Goal: Task Accomplishment & Management: Complete application form

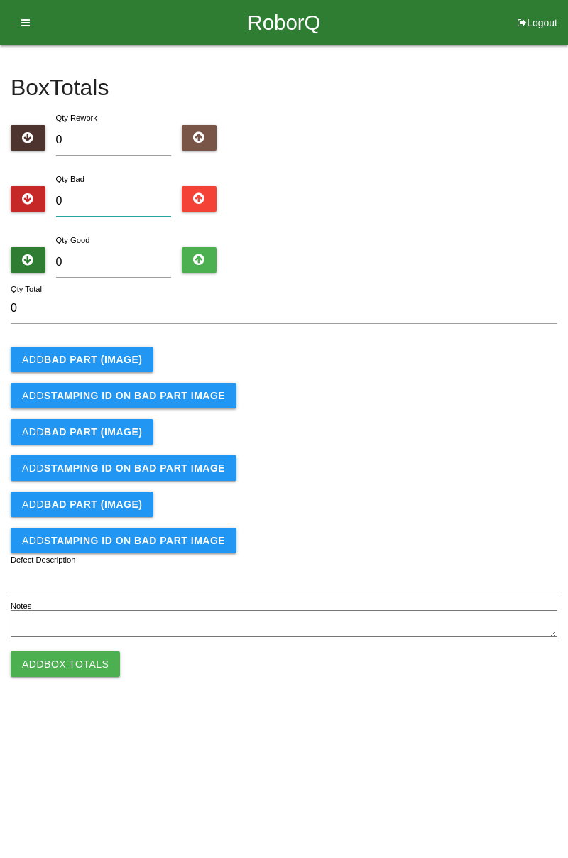
click at [131, 195] on input "0" at bounding box center [114, 201] width 116 height 31
type input "4"
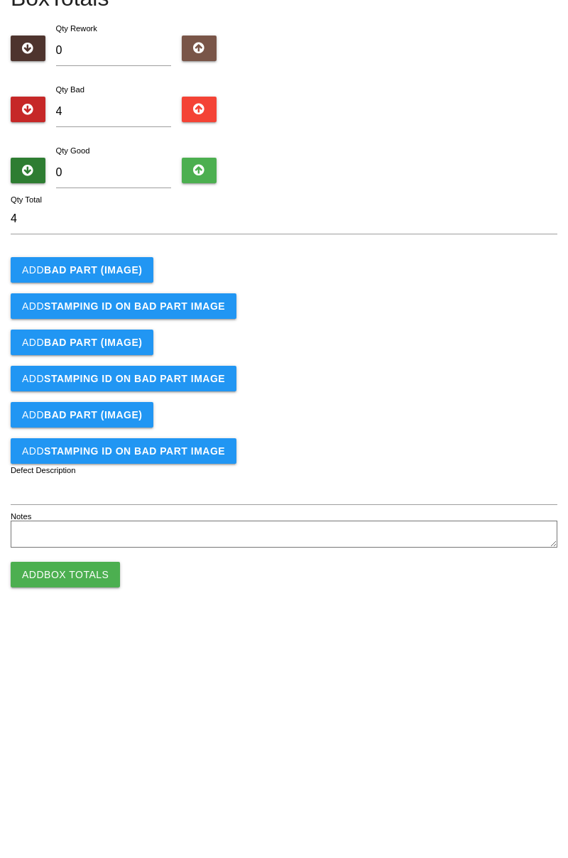
click at [117, 356] on b "BAD PART (IMAGE)" at bounding box center [93, 359] width 98 height 11
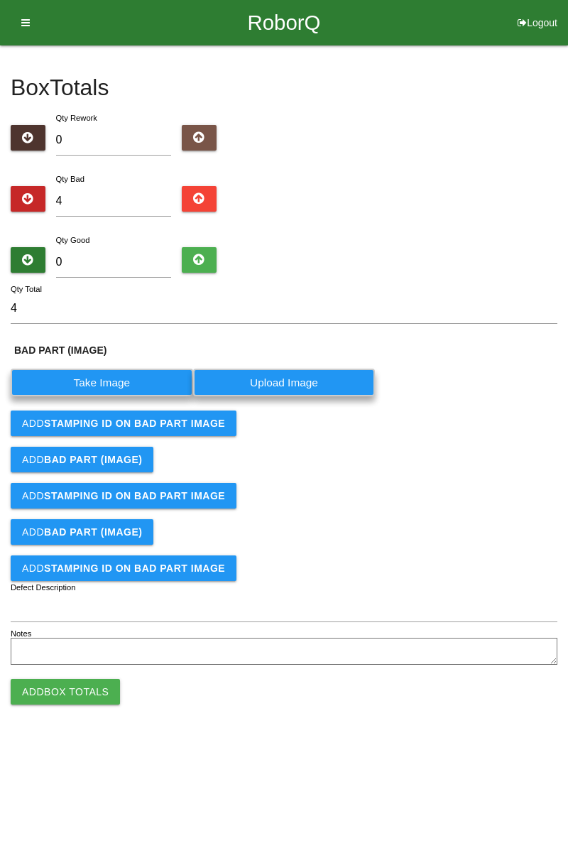
click at [102, 386] on label "Take Image" at bounding box center [102, 383] width 183 height 28
click at [0, 0] on \(IMAGE\) "Take Image" at bounding box center [0, 0] width 0 height 0
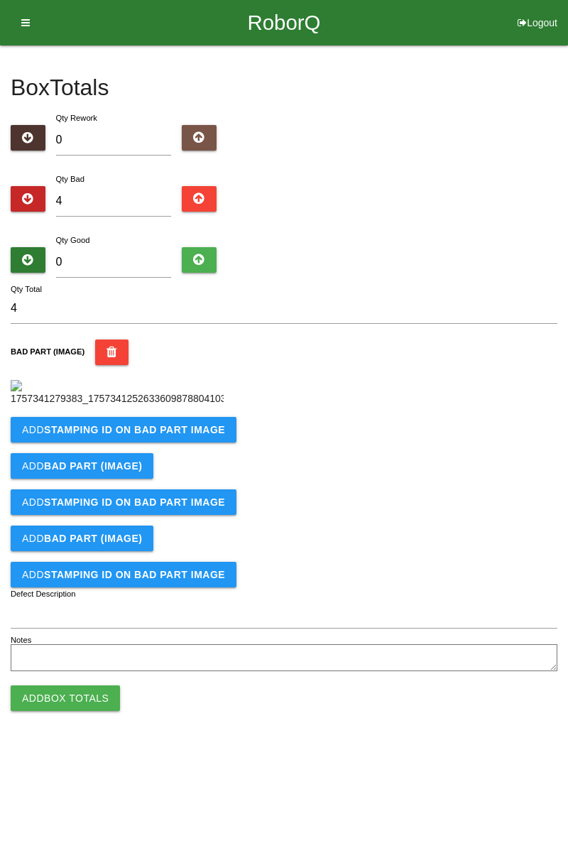
scroll to position [80, 0]
click at [215, 436] on b "STAMPING ID on BAD PART Image" at bounding box center [134, 429] width 181 height 11
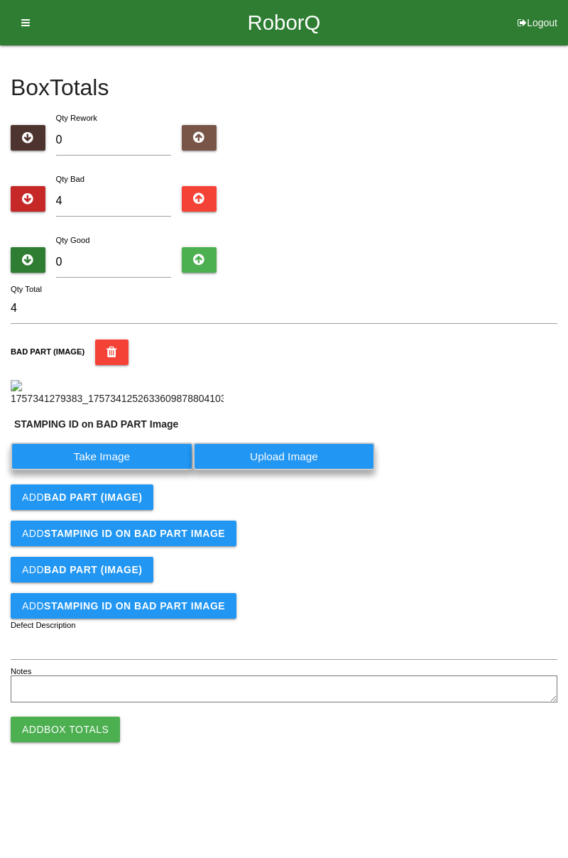
click at [144, 470] on label "Take Image" at bounding box center [102, 457] width 183 height 28
click at [0, 0] on PART "Take Image" at bounding box center [0, 0] width 0 height 0
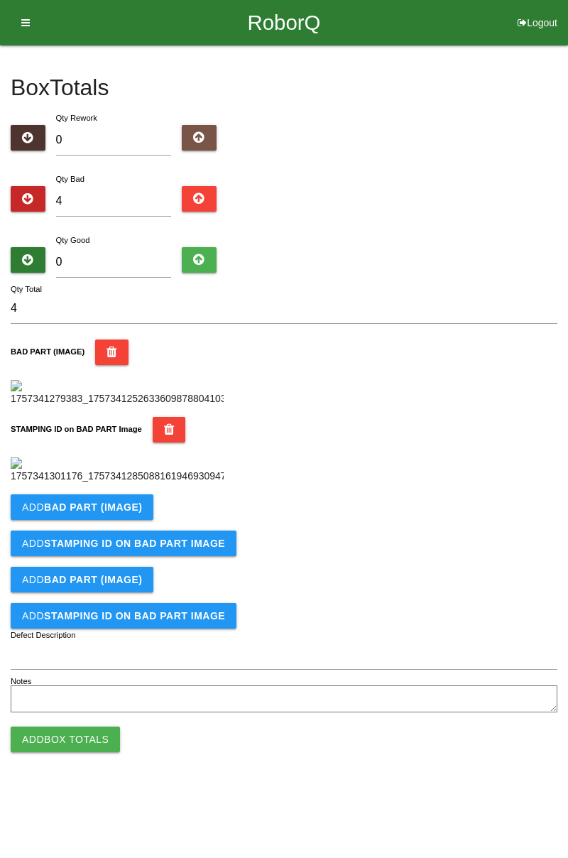
scroll to position [313, 0]
click at [135, 520] on button "Add BAD PART (IMAGE)" at bounding box center [82, 508] width 143 height 26
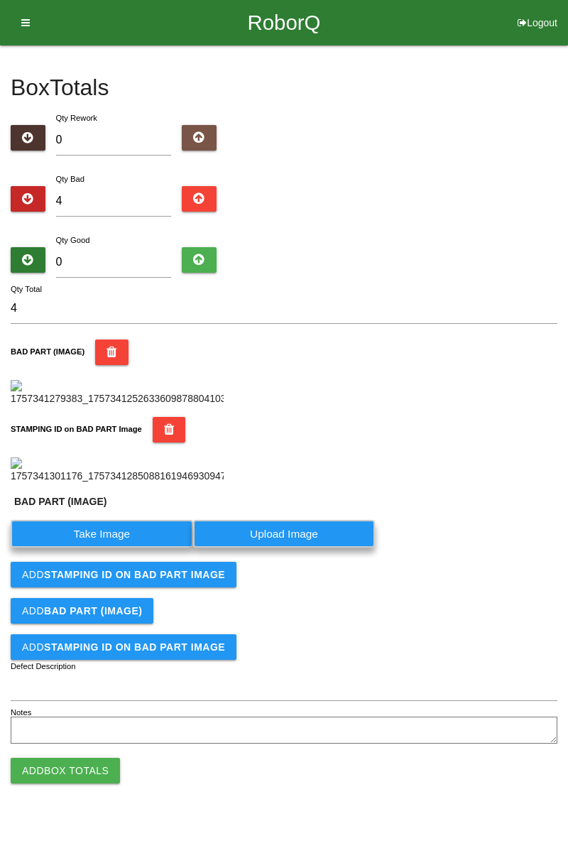
click at [115, 548] on label "Take Image" at bounding box center [102, 534] width 183 height 28
click at [0, 0] on \(IMAGE\) "Take Image" at bounding box center [0, 0] width 0 height 0
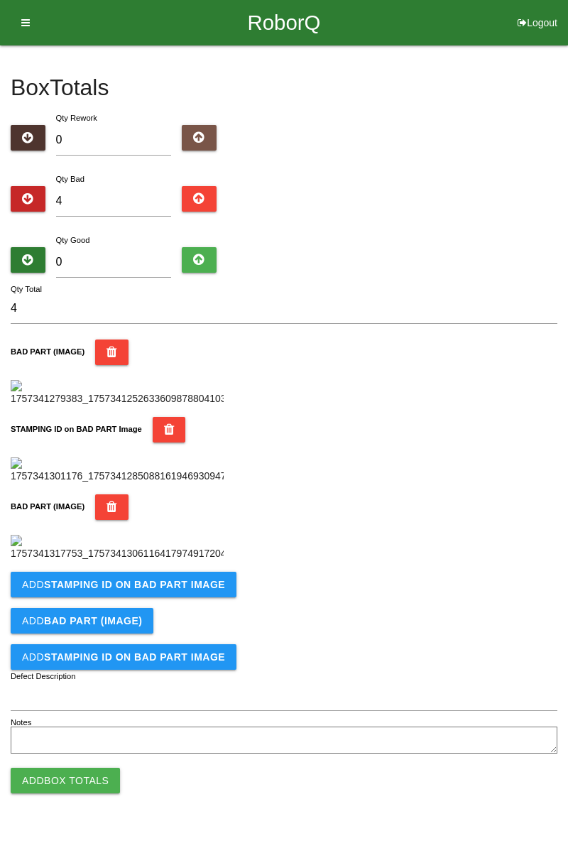
scroll to position [546, 0]
click at [202, 590] on b "STAMPING ID on BAD PART Image" at bounding box center [134, 584] width 181 height 11
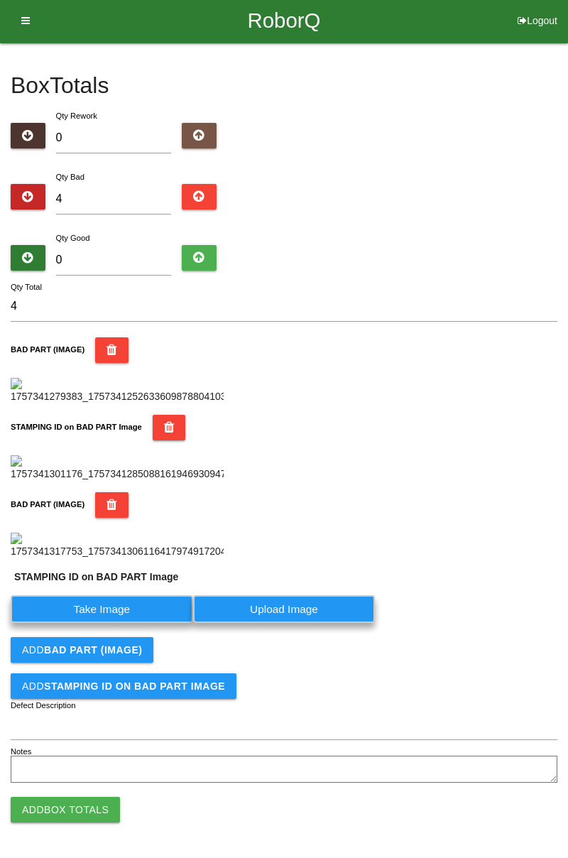
click at [151, 623] on label "Take Image" at bounding box center [102, 609] width 183 height 28
click at [0, 0] on PART "Take Image" at bounding box center [0, 0] width 0 height 0
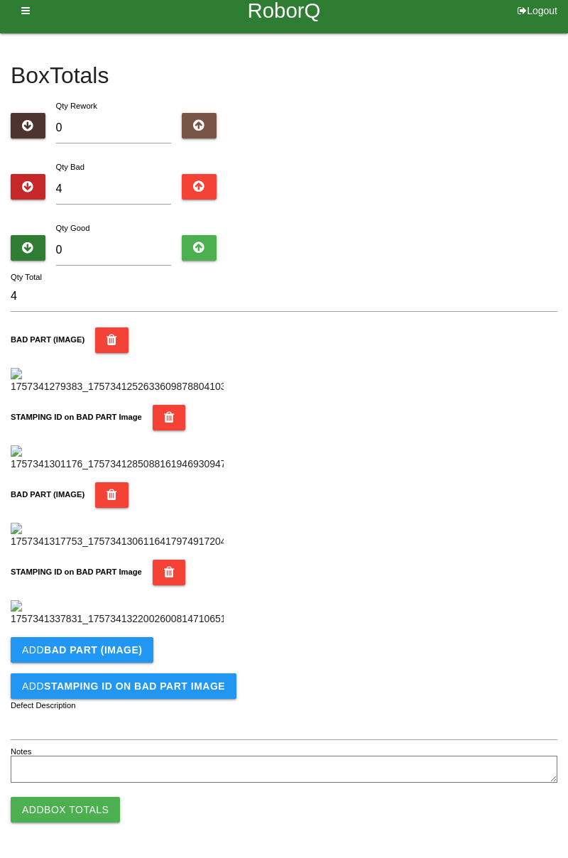
scroll to position [779, 0]
click at [131, 643] on button "Add BAD PART (IMAGE)" at bounding box center [82, 650] width 143 height 26
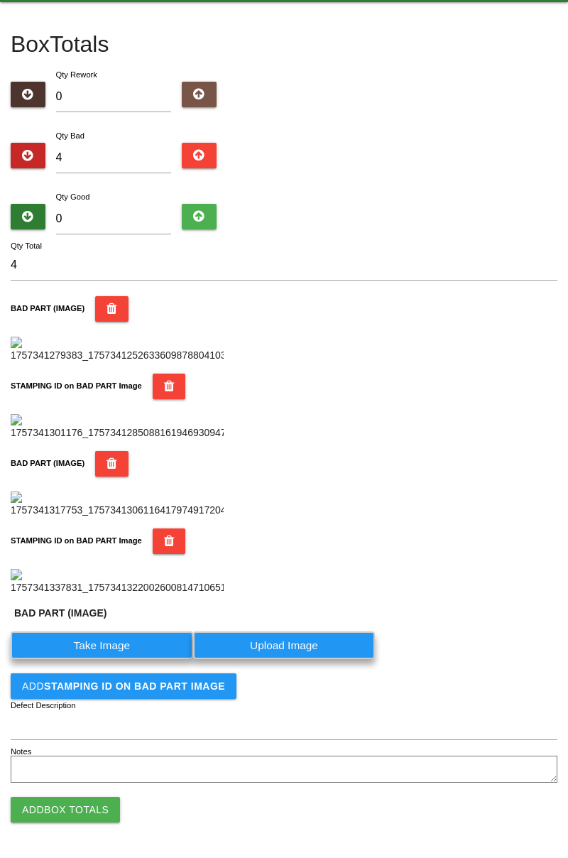
click at [113, 659] on label "Take Image" at bounding box center [102, 646] width 183 height 28
click at [0, 0] on \(IMAGE\) "Take Image" at bounding box center [0, 0] width 0 height 0
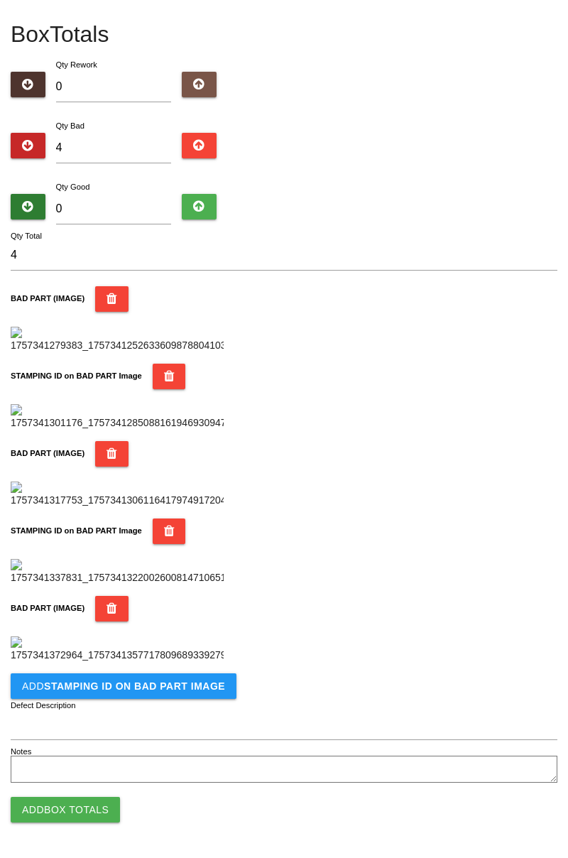
scroll to position [1012, 0]
click at [155, 690] on b "STAMPING ID on BAD PART Image" at bounding box center [134, 686] width 181 height 11
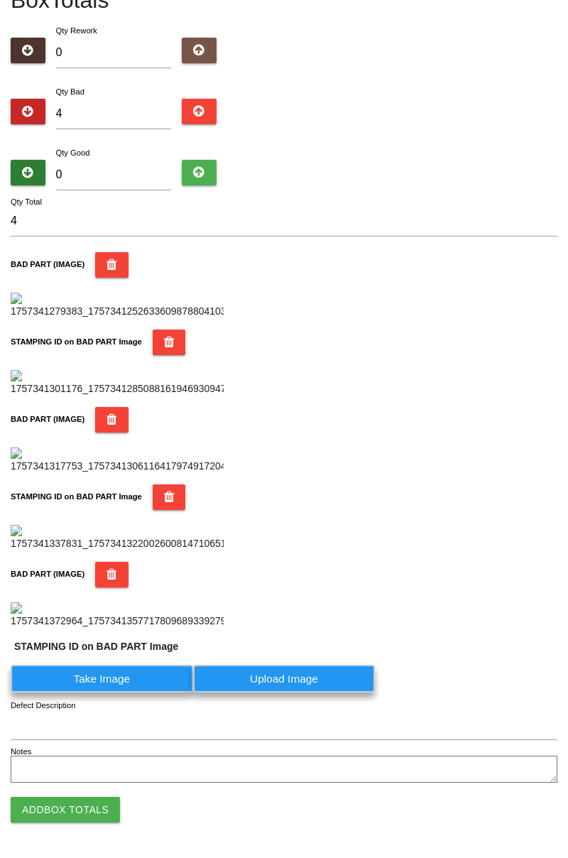
click at [142, 693] on label "Take Image" at bounding box center [102, 679] width 183 height 28
click at [0, 0] on PART "Take Image" at bounding box center [0, 0] width 0 height 0
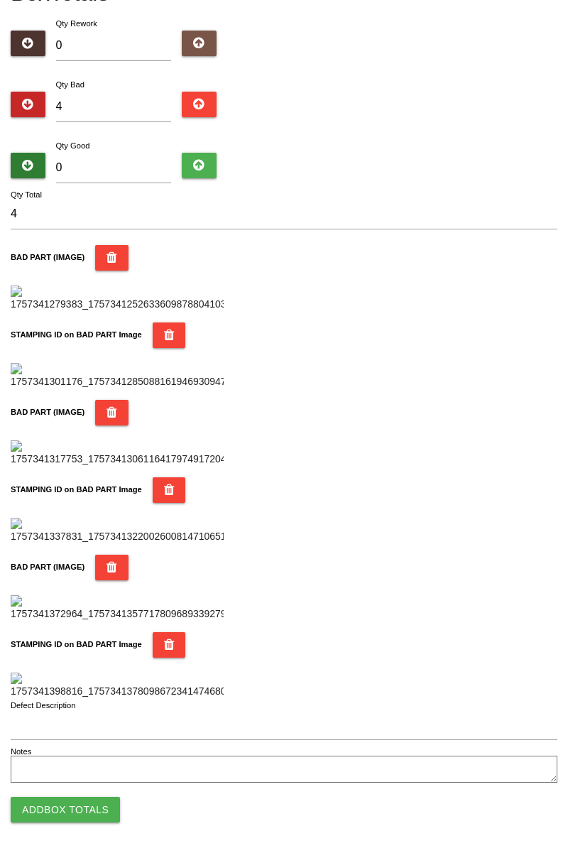
scroll to position [0, 0]
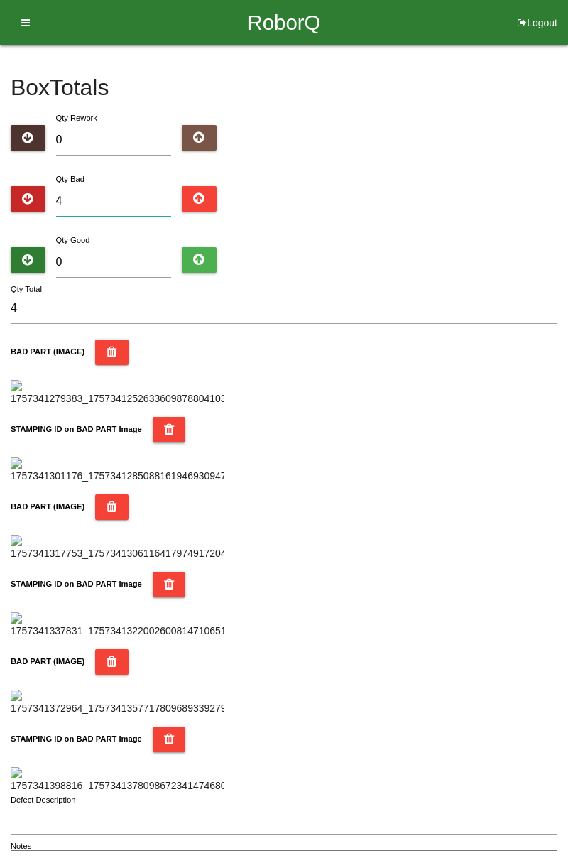
click at [111, 186] on input "4" at bounding box center [114, 201] width 116 height 31
click at [122, 203] on input "4" at bounding box center [114, 201] width 116 height 31
type input "0"
type input "5"
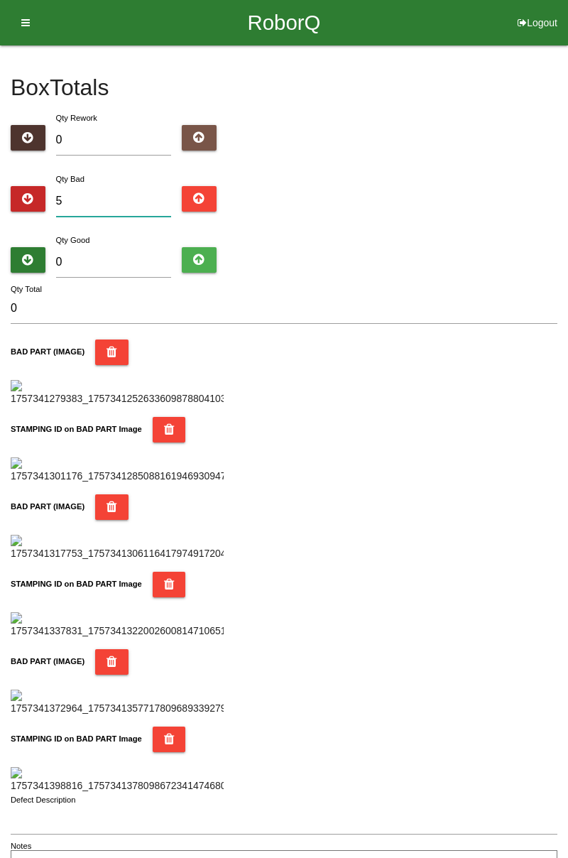
type input "5"
click at [115, 267] on input "0" at bounding box center [114, 262] width 116 height 31
type input "7"
type input "12"
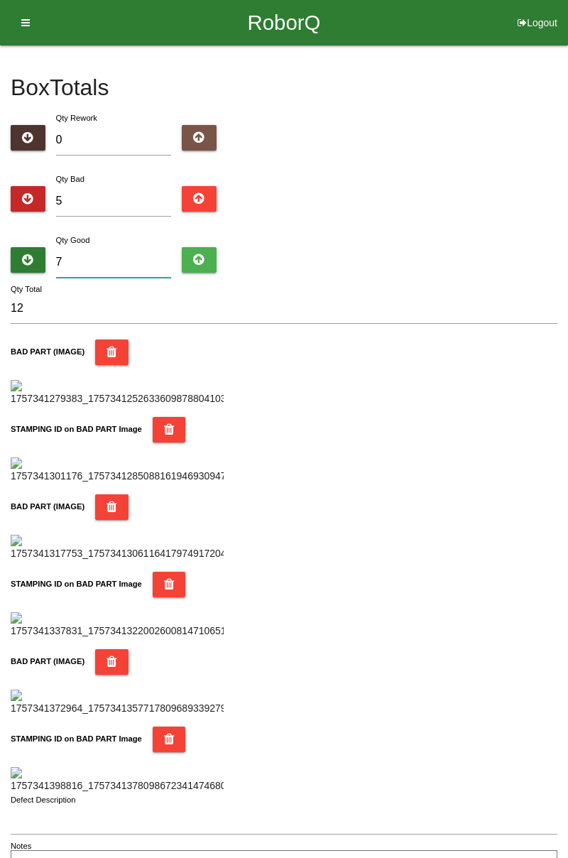
type input "73"
type input "78"
type input "7"
type input "12"
type input "77"
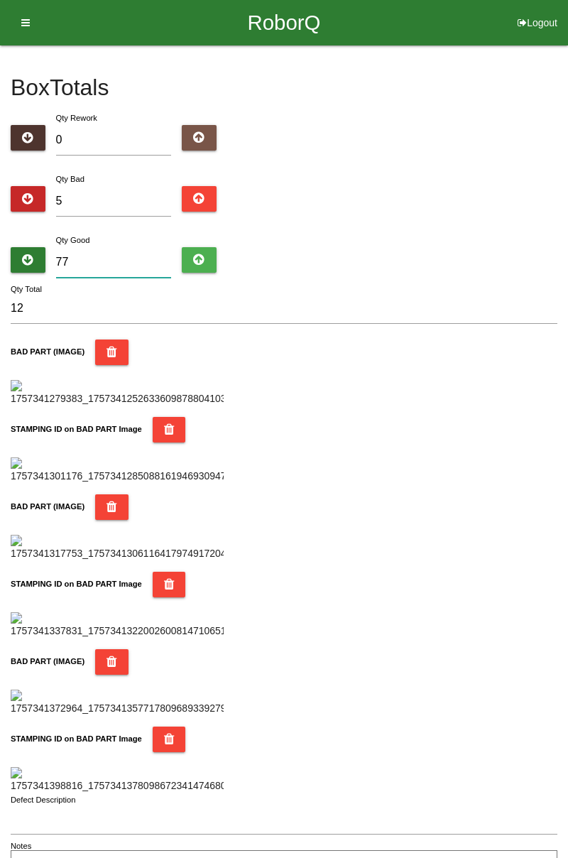
type input "82"
type input "7"
type input "12"
type input "79"
type input "84"
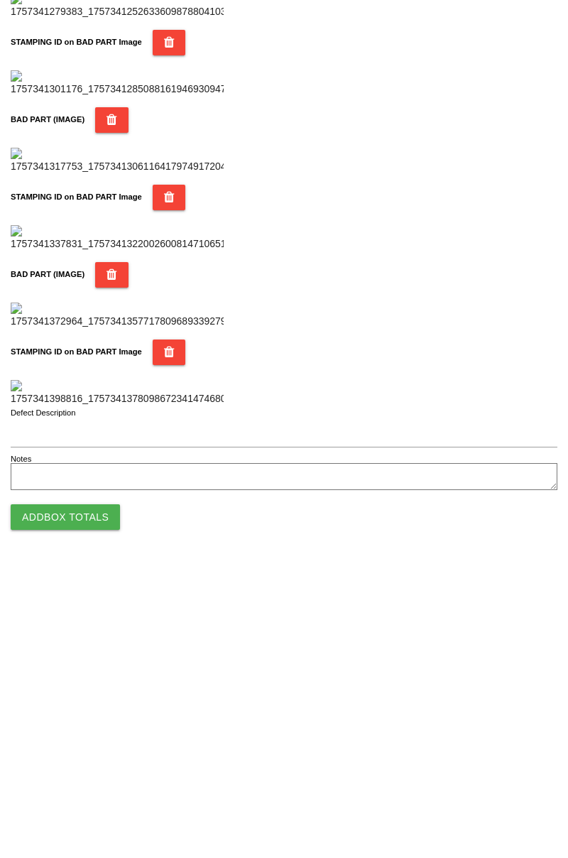
scroll to position [1245, 0]
type input "79"
click at [93, 813] on button "Add Box Totals" at bounding box center [65, 810] width 109 height 26
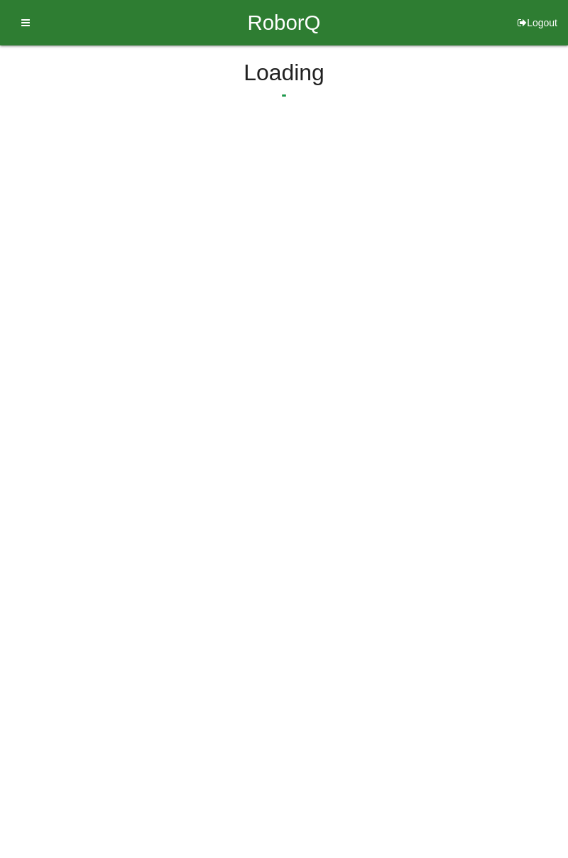
scroll to position [0, 0]
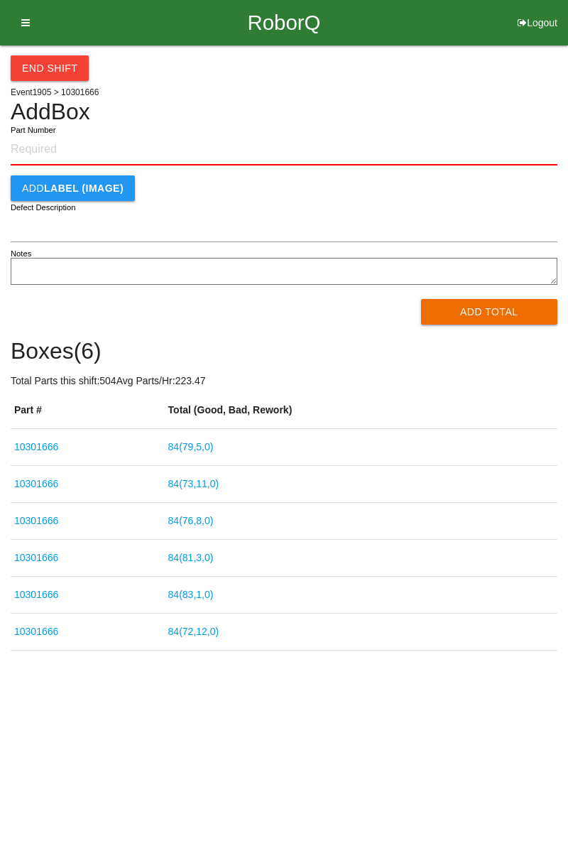
click at [54, 153] on input "Part Number" at bounding box center [284, 149] width 547 height 31
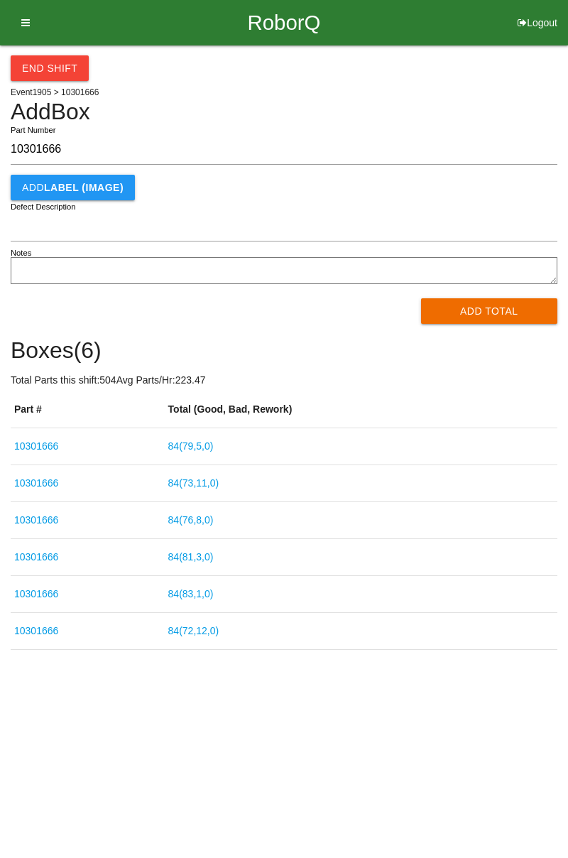
type input "10301666"
click at [499, 315] on button "Add Total" at bounding box center [489, 311] width 137 height 26
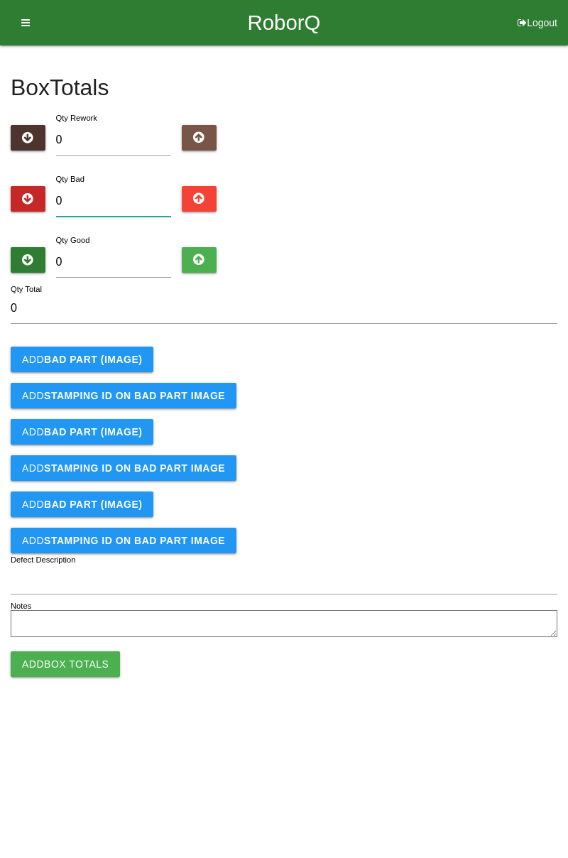
click at [121, 188] on input "0" at bounding box center [114, 201] width 116 height 31
type input "2"
click at [120, 357] on b "BAD PART (IMAGE)" at bounding box center [93, 359] width 98 height 11
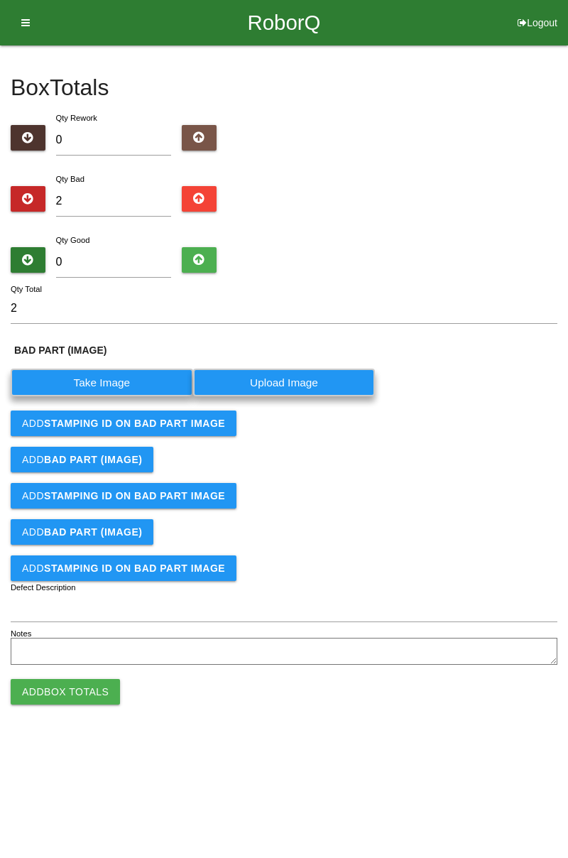
click at [111, 377] on label "Take Image" at bounding box center [102, 383] width 183 height 28
click at [0, 0] on \(IMAGE\) "Take Image" at bounding box center [0, 0] width 0 height 0
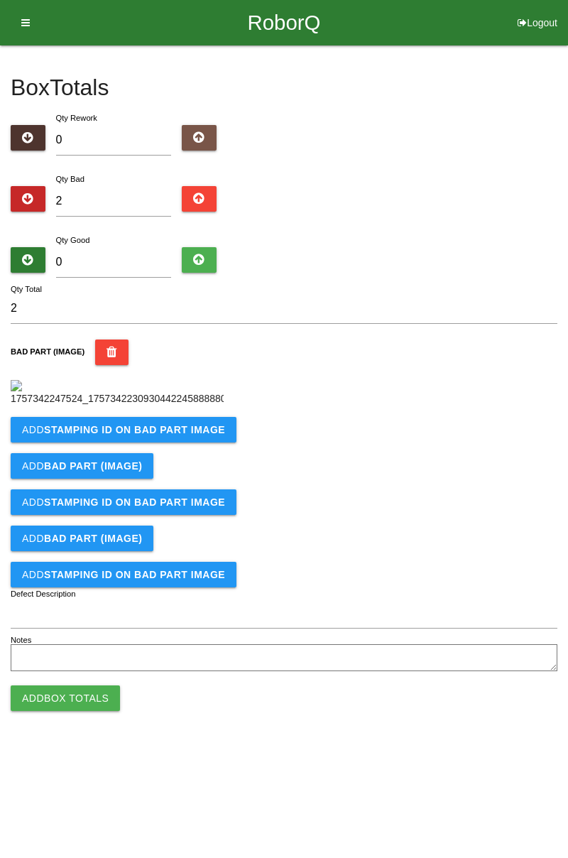
scroll to position [80, 0]
click at [218, 443] on button "Add STAMPING ID on BAD PART Image" at bounding box center [124, 430] width 226 height 26
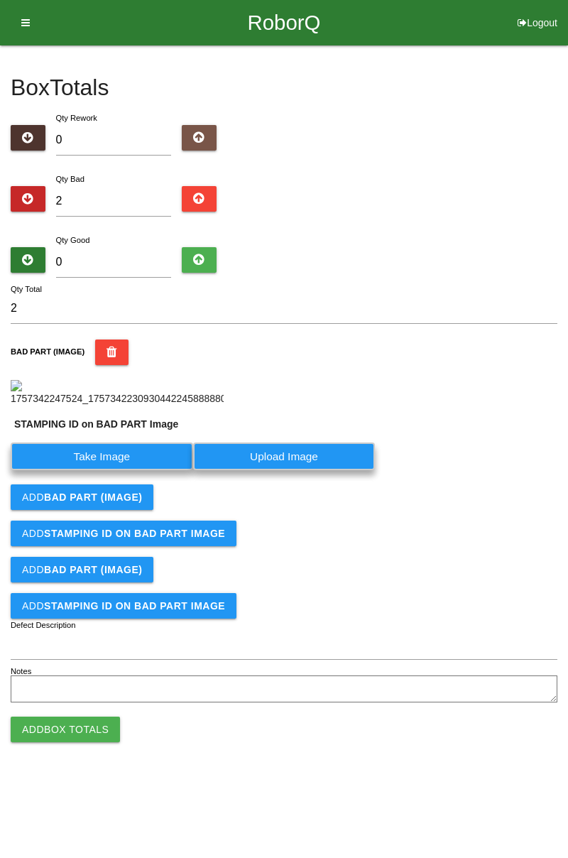
click at [139, 470] on label "Take Image" at bounding box center [102, 457] width 183 height 28
click at [0, 0] on PART "Take Image" at bounding box center [0, 0] width 0 height 0
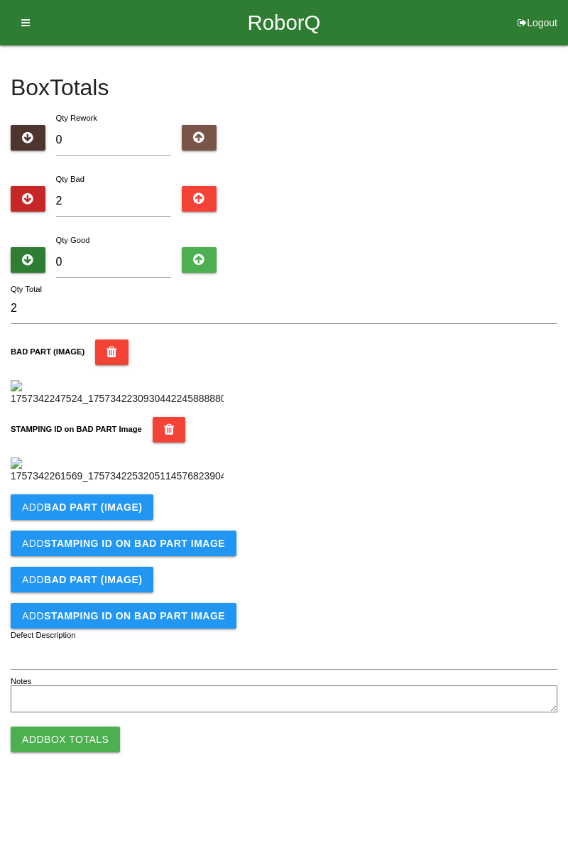
scroll to position [313, 0]
click at [142, 520] on button "Add BAD PART (IMAGE)" at bounding box center [82, 508] width 143 height 26
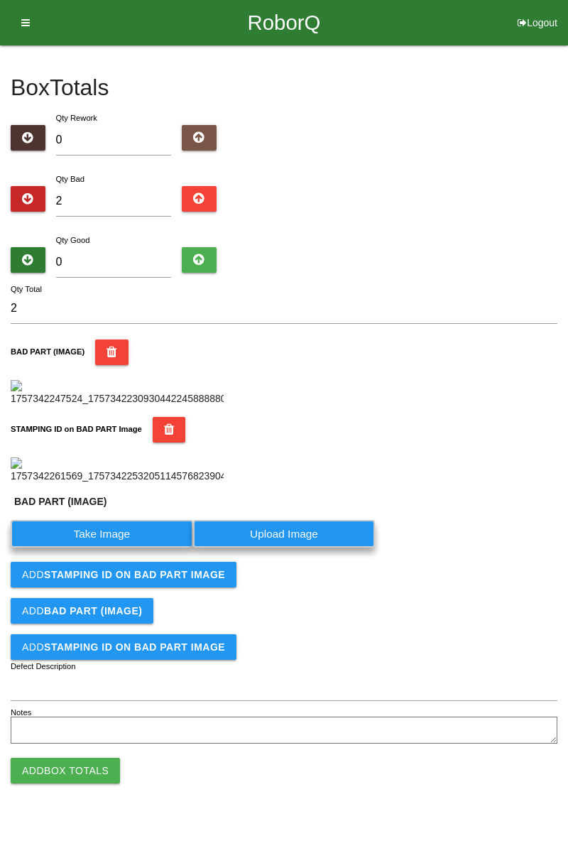
click at [115, 548] on label "Take Image" at bounding box center [102, 534] width 183 height 28
click at [0, 0] on \(IMAGE\) "Take Image" at bounding box center [0, 0] width 0 height 0
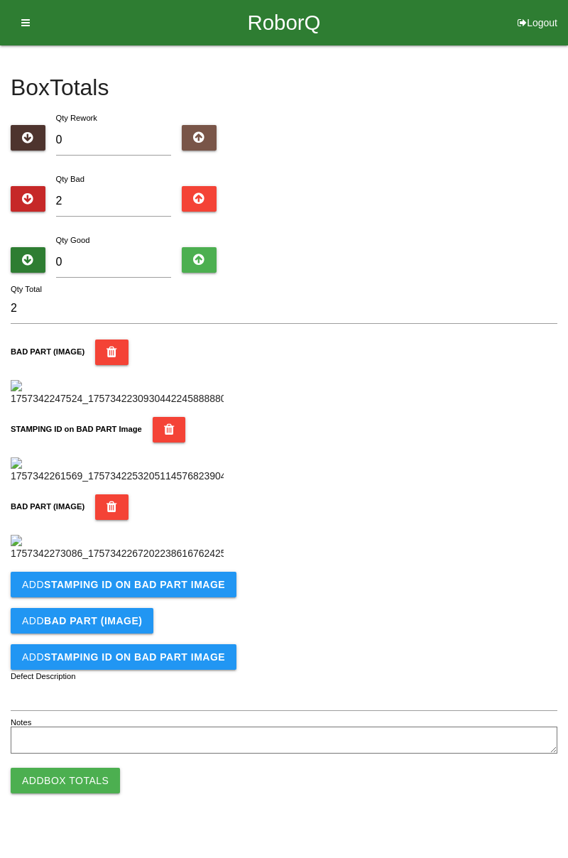
scroll to position [546, 0]
click at [198, 598] on button "Add STAMPING ID on BAD PART Image" at bounding box center [124, 585] width 226 height 26
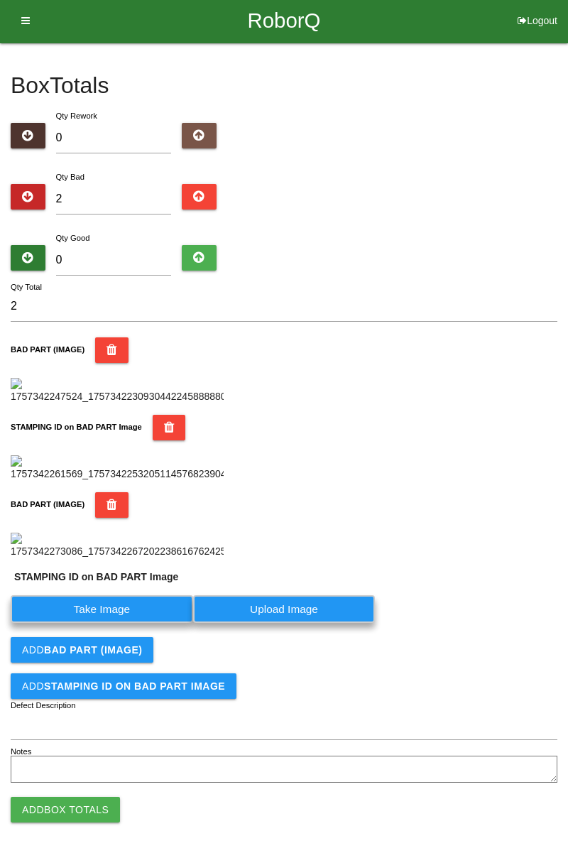
click at [134, 623] on label "Take Image" at bounding box center [102, 609] width 183 height 28
click at [0, 0] on PART "Take Image" at bounding box center [0, 0] width 0 height 0
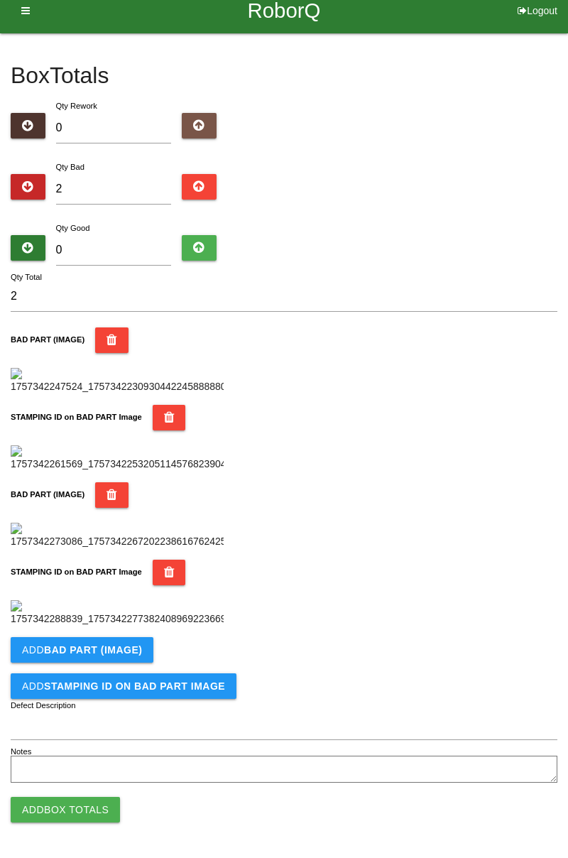
scroll to position [0, 0]
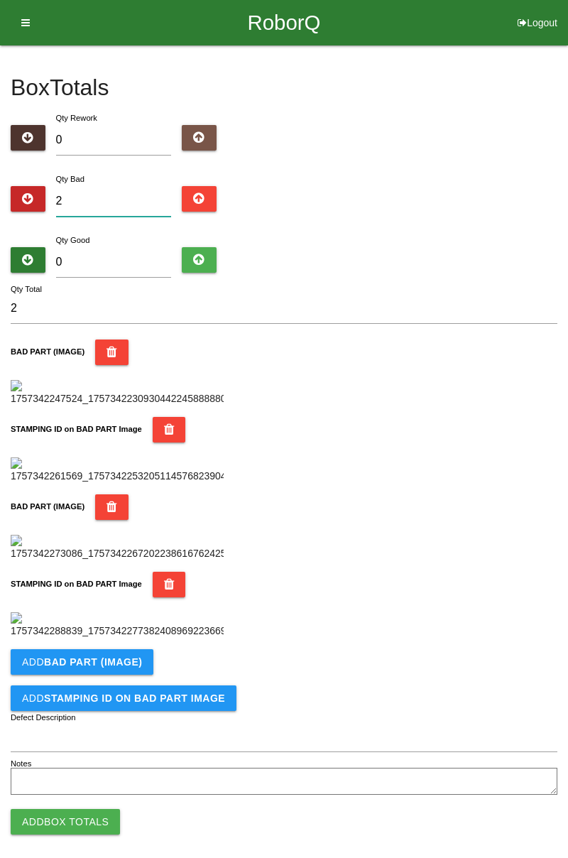
click at [138, 186] on input "2" at bounding box center [114, 201] width 116 height 31
type input "0"
type input "4"
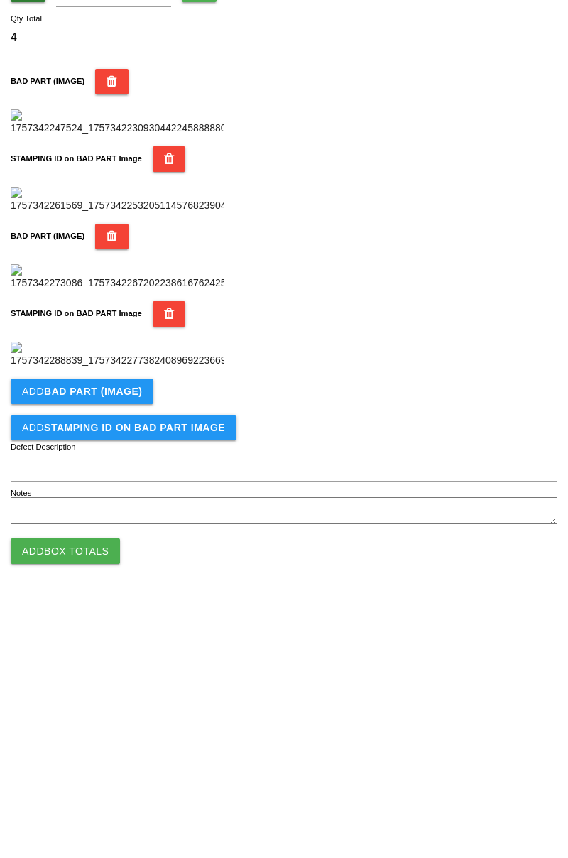
scroll to position [779, 0]
click at [145, 654] on button "Add BAD PART (IMAGE)" at bounding box center [82, 650] width 143 height 26
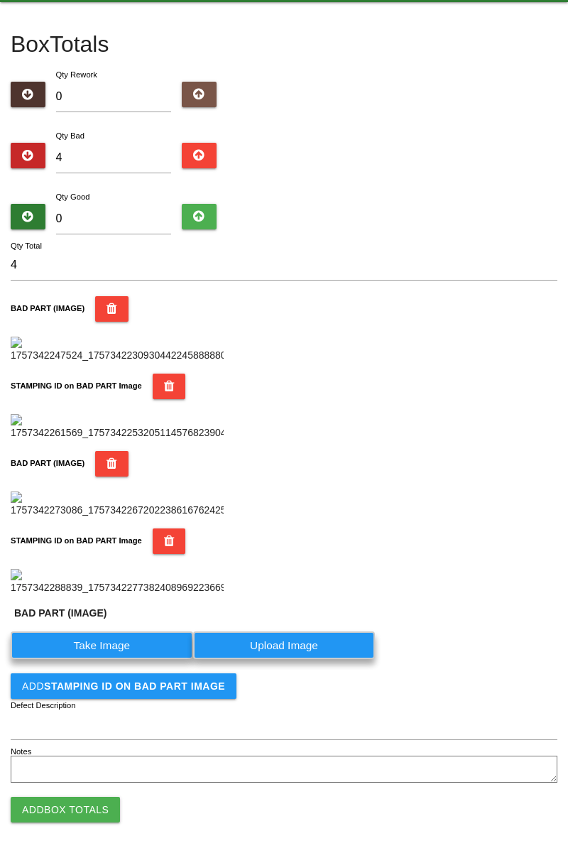
click at [143, 659] on label "Take Image" at bounding box center [102, 646] width 183 height 28
click at [0, 0] on \(IMAGE\) "Take Image" at bounding box center [0, 0] width 0 height 0
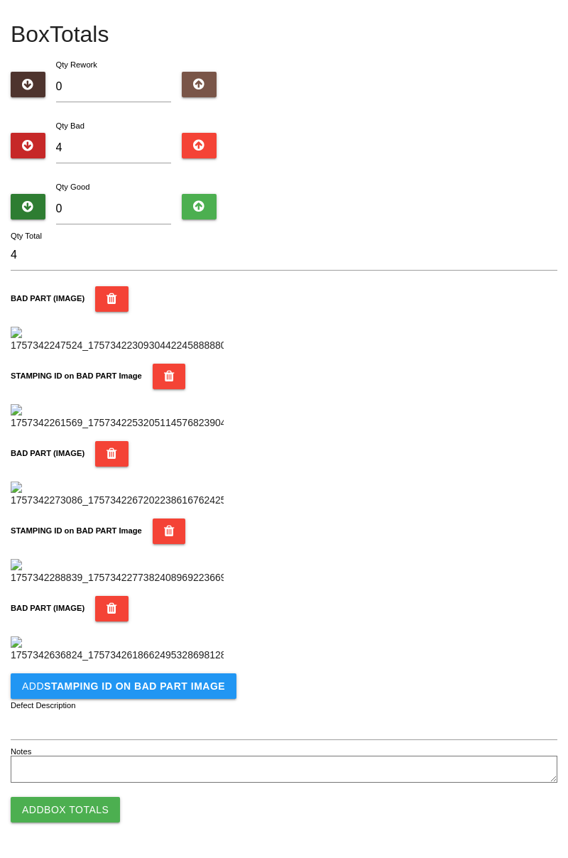
scroll to position [1012, 0]
click at [225, 688] on button "Add STAMPING ID on BAD PART Image" at bounding box center [124, 687] width 226 height 26
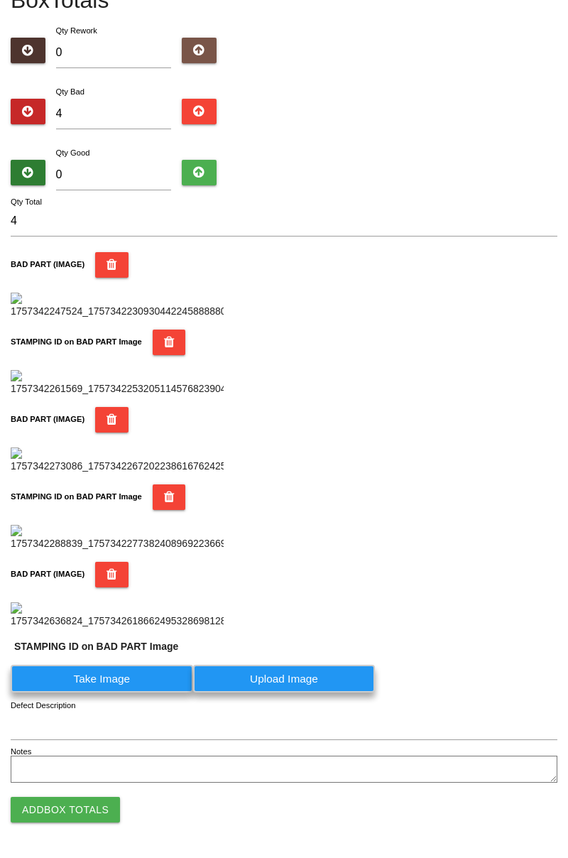
click at [148, 693] on label "Take Image" at bounding box center [102, 679] width 183 height 28
click at [0, 0] on PART "Take Image" at bounding box center [0, 0] width 0 height 0
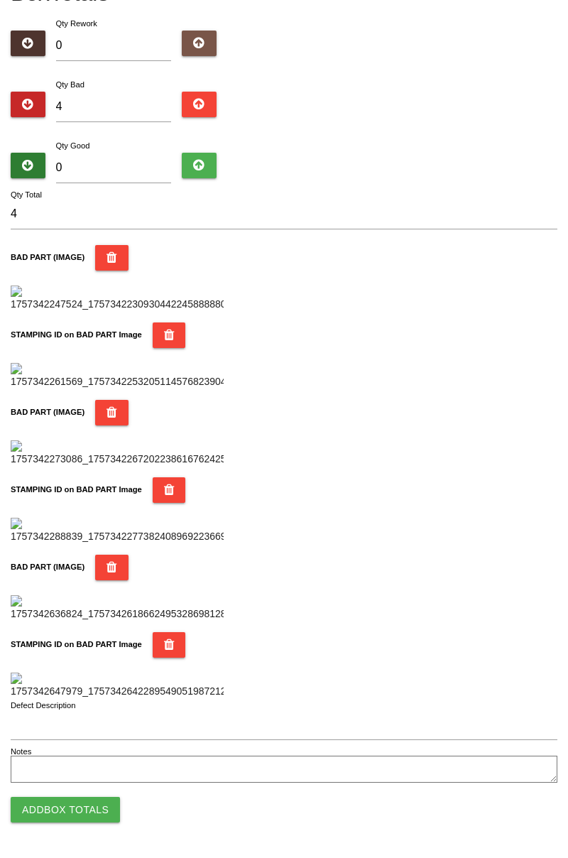
scroll to position [0, 0]
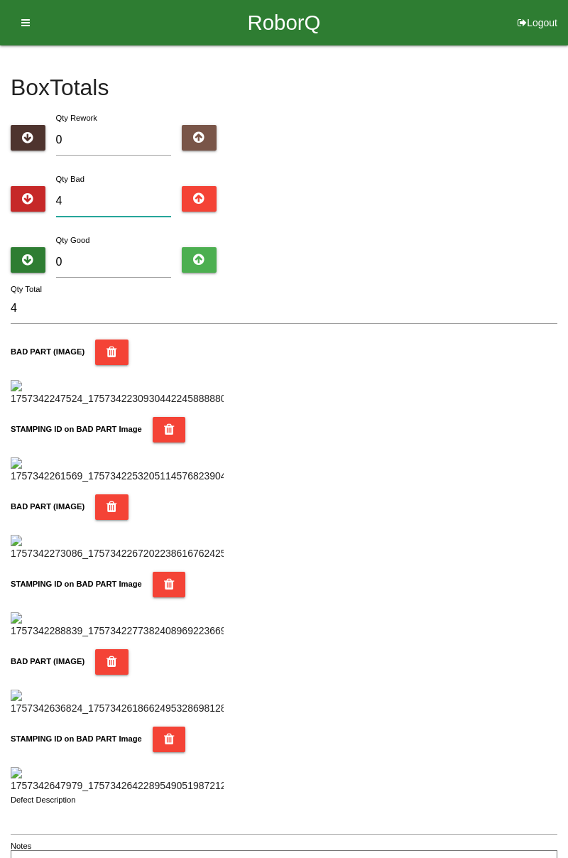
click at [102, 195] on input "4" at bounding box center [114, 201] width 116 height 31
type input "0"
type input "6"
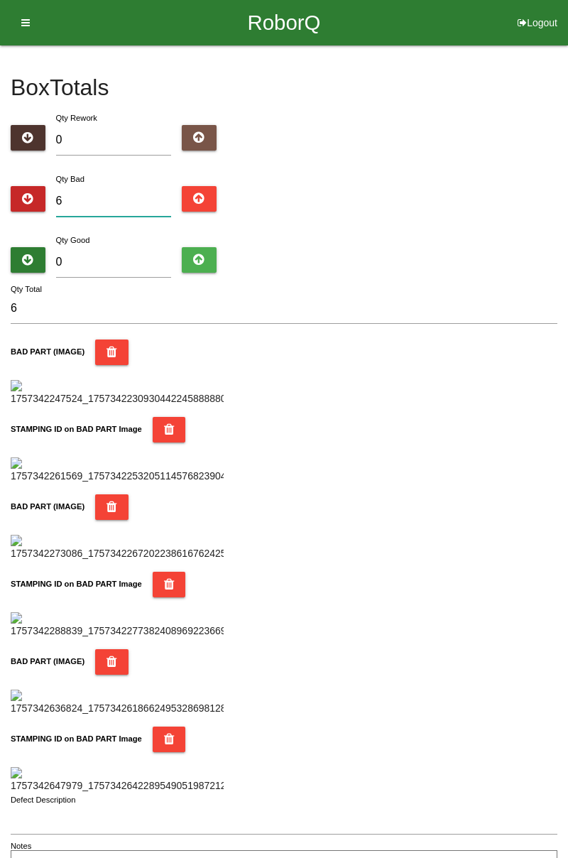
type input "0"
type input "1"
type input "16"
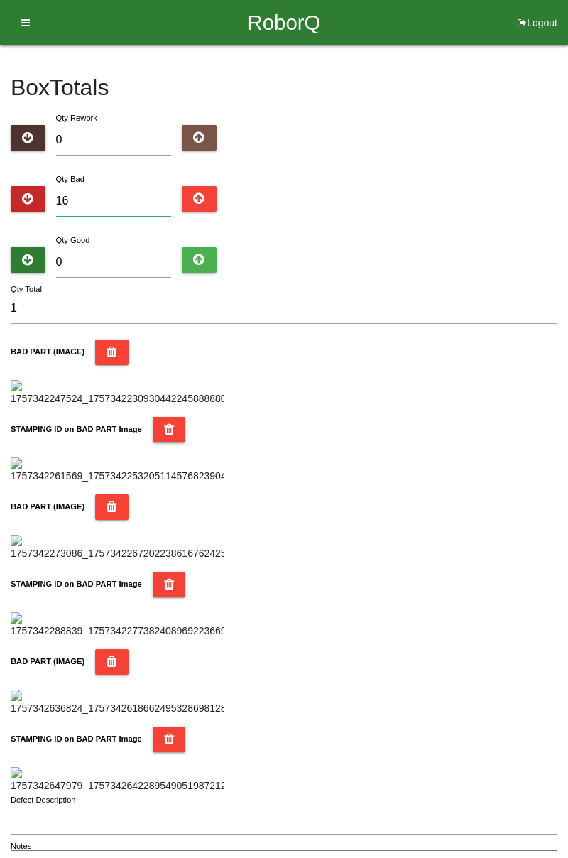
type input "16"
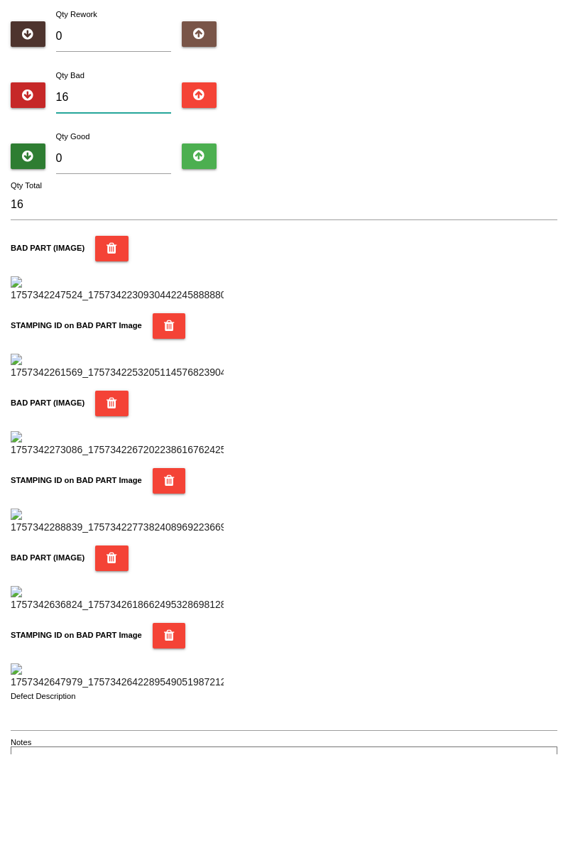
type input "16"
click at [112, 256] on input "0" at bounding box center [114, 262] width 116 height 31
type input "6"
type input "22"
type input "68"
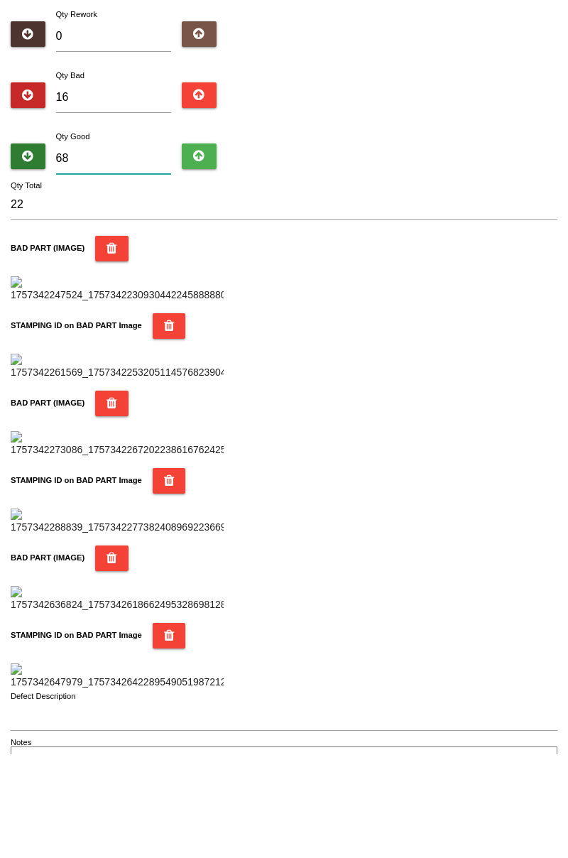
type input "84"
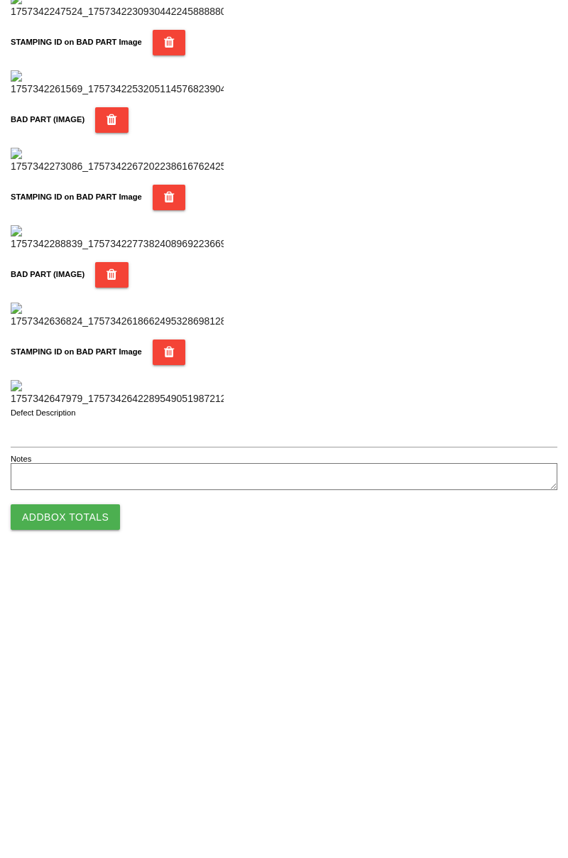
scroll to position [1245, 0]
type input "68"
click at [99, 811] on button "Add Box Totals" at bounding box center [65, 810] width 109 height 26
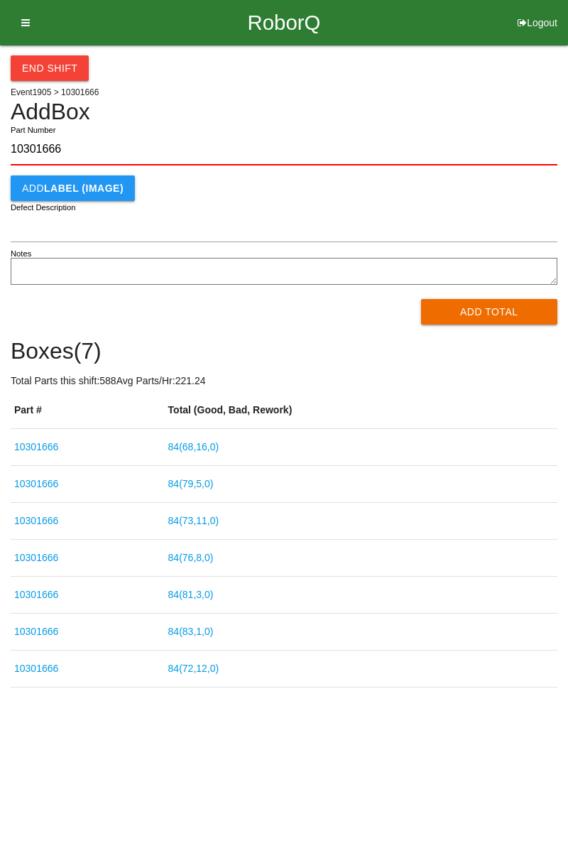
type input "10301666"
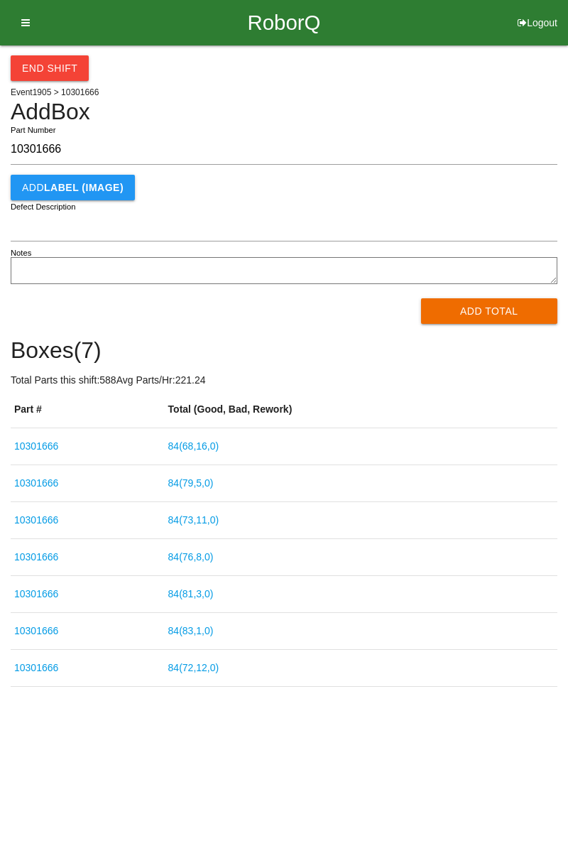
click at [495, 304] on button "Add Total" at bounding box center [489, 311] width 137 height 26
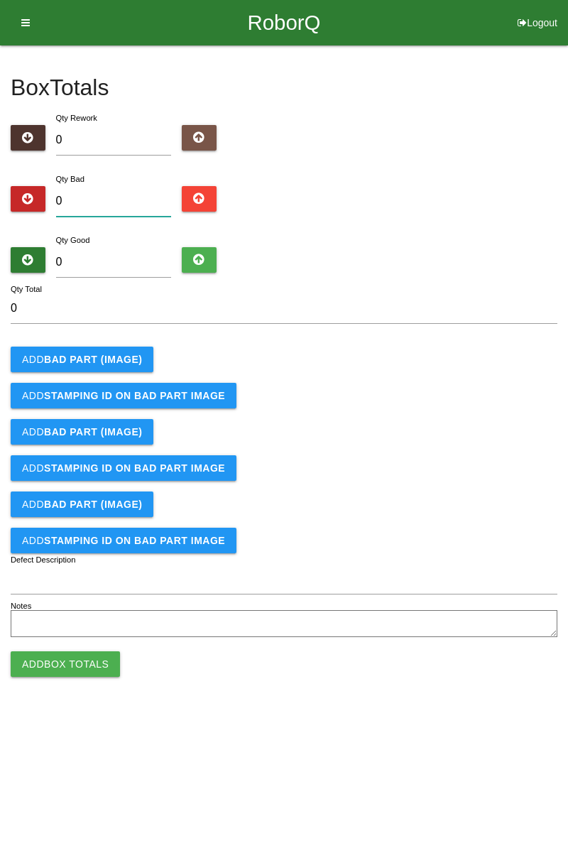
click at [129, 195] on input "0" at bounding box center [114, 201] width 116 height 31
type input "4"
click at [131, 362] on b "BAD PART (IMAGE)" at bounding box center [93, 359] width 98 height 11
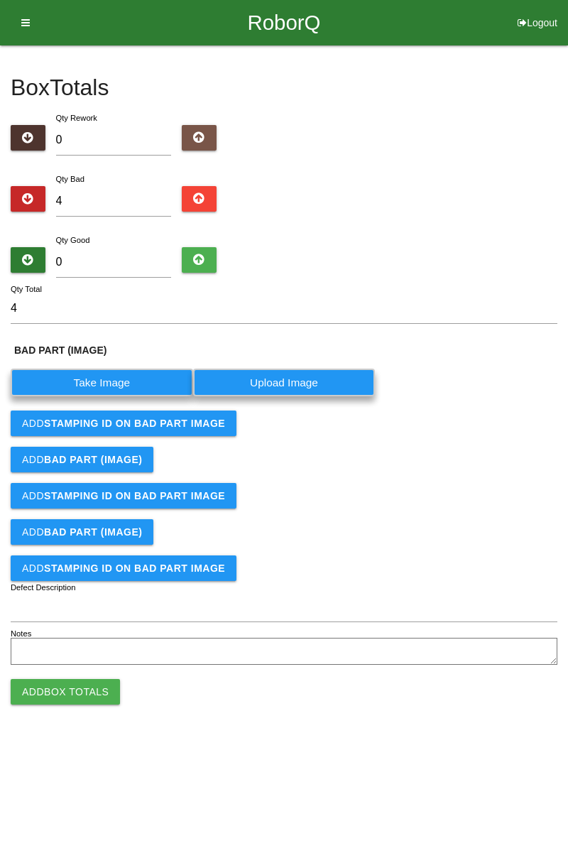
click at [104, 381] on label "Take Image" at bounding box center [102, 383] width 183 height 28
click at [0, 0] on \(IMAGE\) "Take Image" at bounding box center [0, 0] width 0 height 0
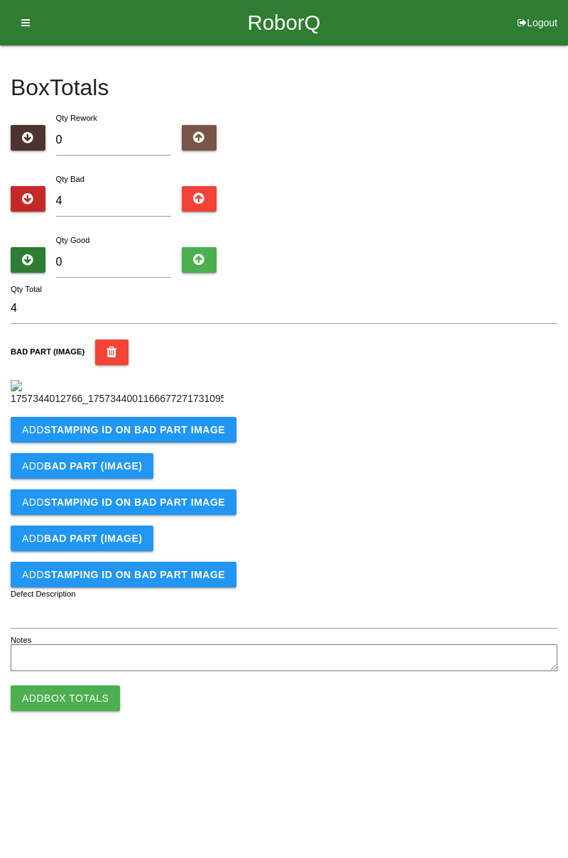
click at [189, 436] on b "STAMPING ID on BAD PART Image" at bounding box center [134, 429] width 181 height 11
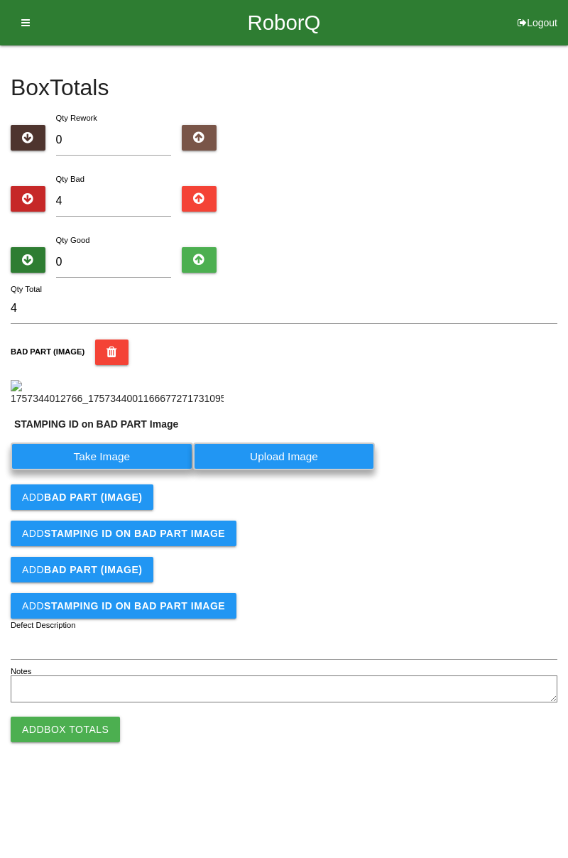
click at [128, 470] on label "Take Image" at bounding box center [102, 457] width 183 height 28
click at [0, 0] on PART "Take Image" at bounding box center [0, 0] width 0 height 0
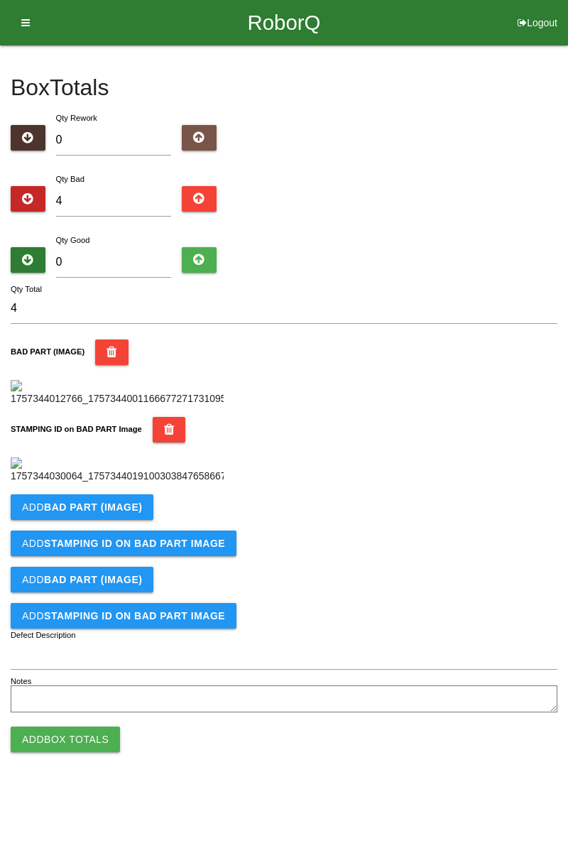
scroll to position [313, 0]
click at [128, 520] on button "Add BAD PART (IMAGE)" at bounding box center [82, 508] width 143 height 26
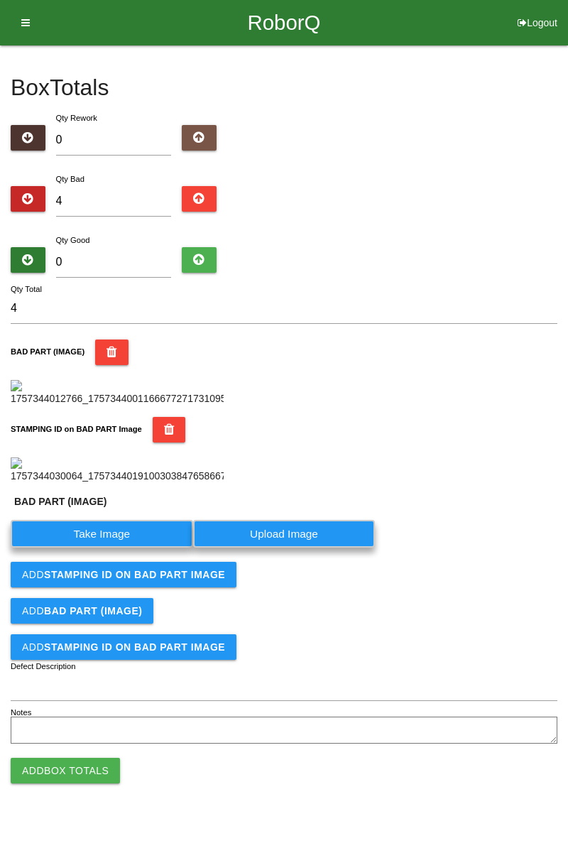
click at [129, 548] on label "Take Image" at bounding box center [102, 534] width 183 height 28
click at [0, 0] on \(IMAGE\) "Take Image" at bounding box center [0, 0] width 0 height 0
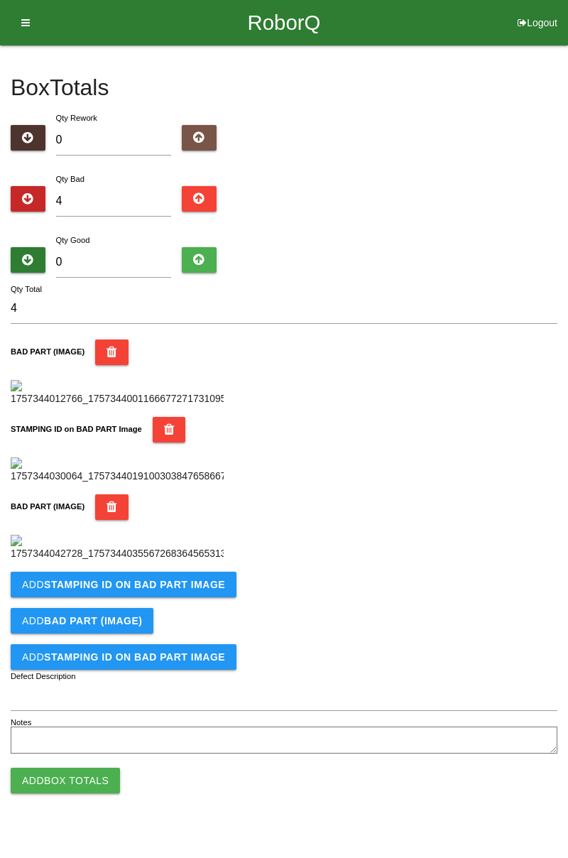
scroll to position [546, 0]
click at [210, 590] on b "STAMPING ID on BAD PART Image" at bounding box center [134, 584] width 181 height 11
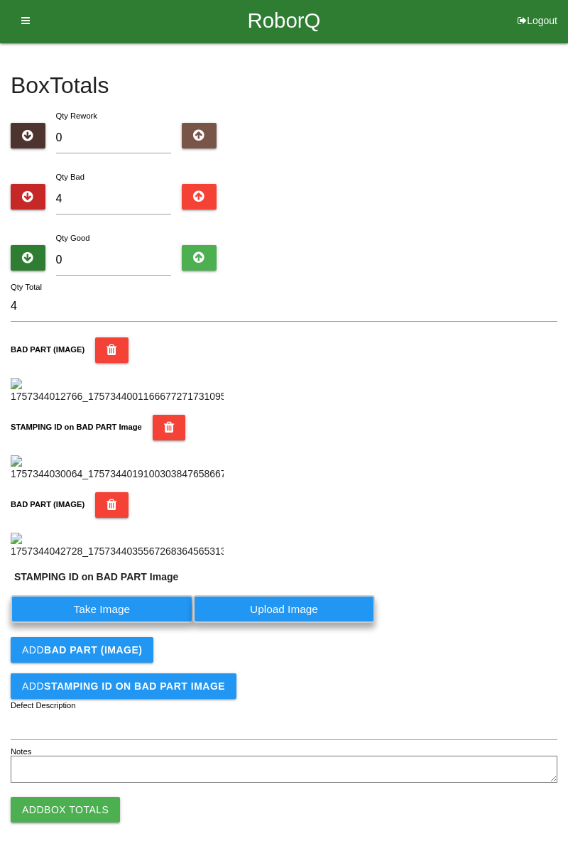
click at [150, 623] on label "Take Image" at bounding box center [102, 609] width 183 height 28
click at [0, 0] on PART "Take Image" at bounding box center [0, 0] width 0 height 0
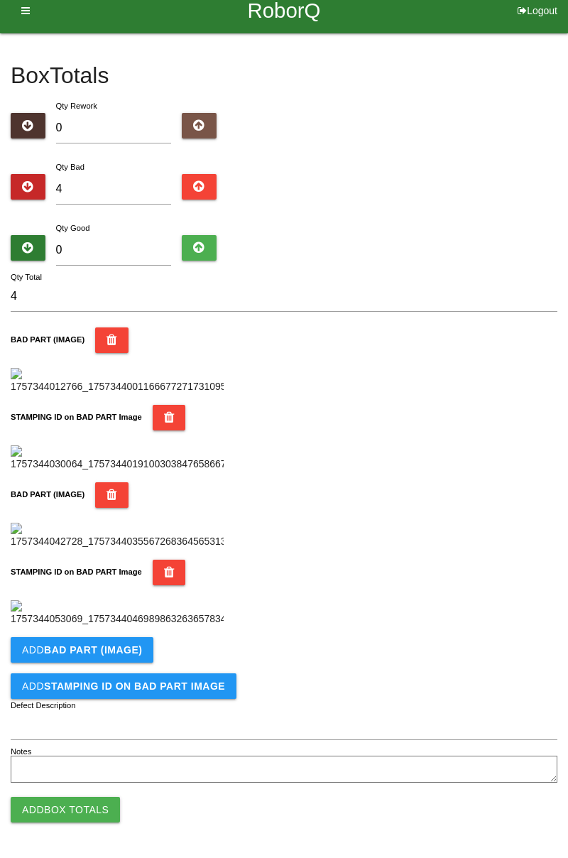
scroll to position [779, 0]
click at [122, 654] on b "BAD PART (IMAGE)" at bounding box center [93, 649] width 98 height 11
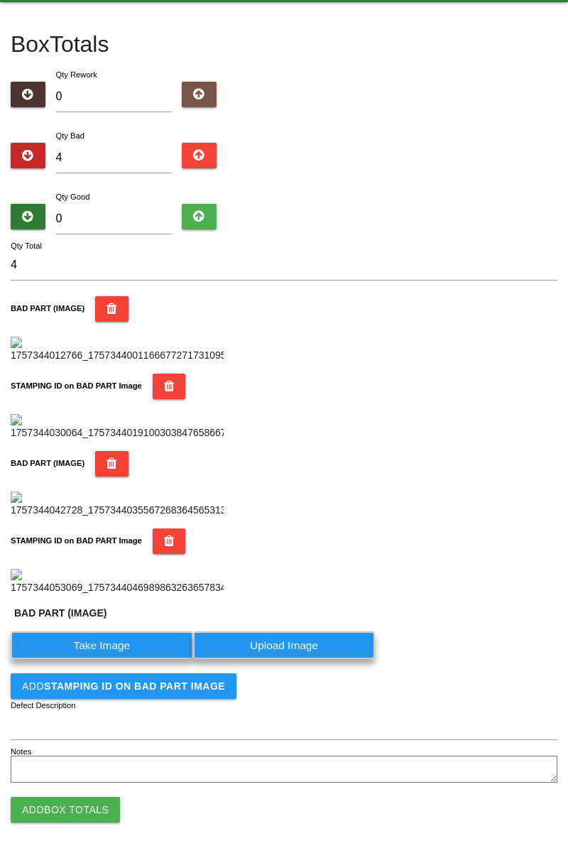
click at [126, 659] on label "Take Image" at bounding box center [102, 646] width 183 height 28
click at [0, 0] on \(IMAGE\) "Take Image" at bounding box center [0, 0] width 0 height 0
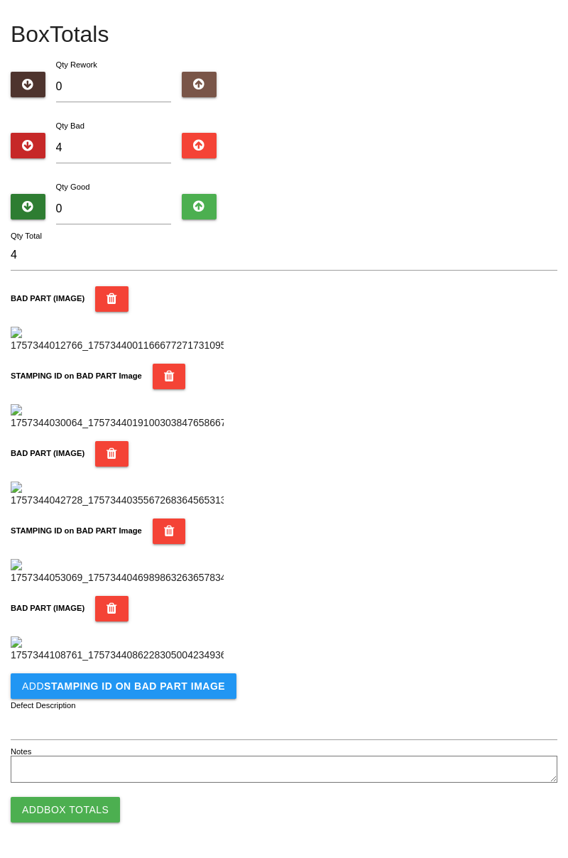
scroll to position [1012, 0]
click at [181, 693] on button "Add STAMPING ID on BAD PART Image" at bounding box center [124, 687] width 226 height 26
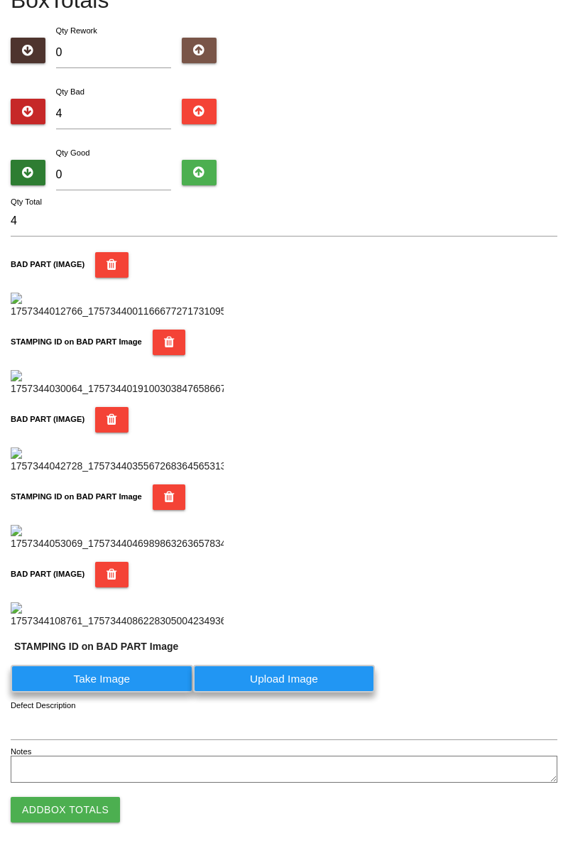
click at [134, 693] on label "Take Image" at bounding box center [102, 679] width 183 height 28
click at [0, 0] on PART "Take Image" at bounding box center [0, 0] width 0 height 0
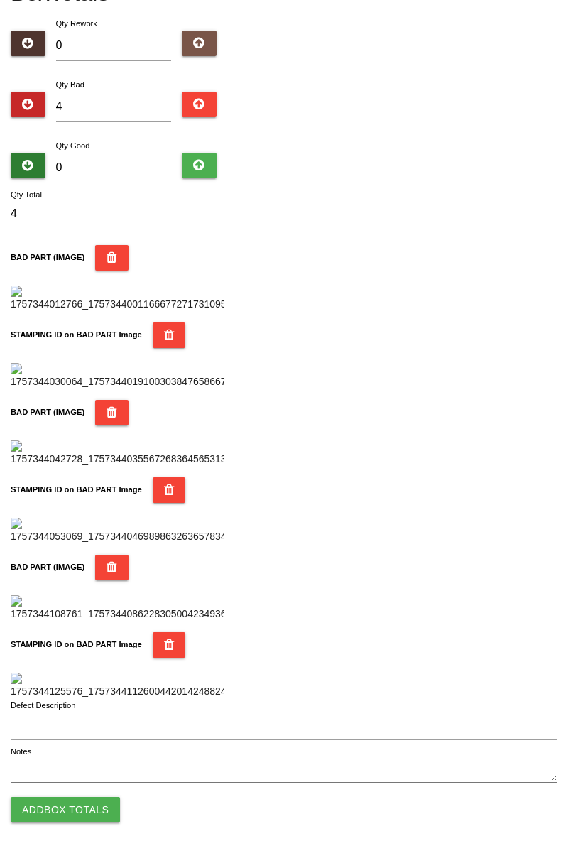
scroll to position [0, 0]
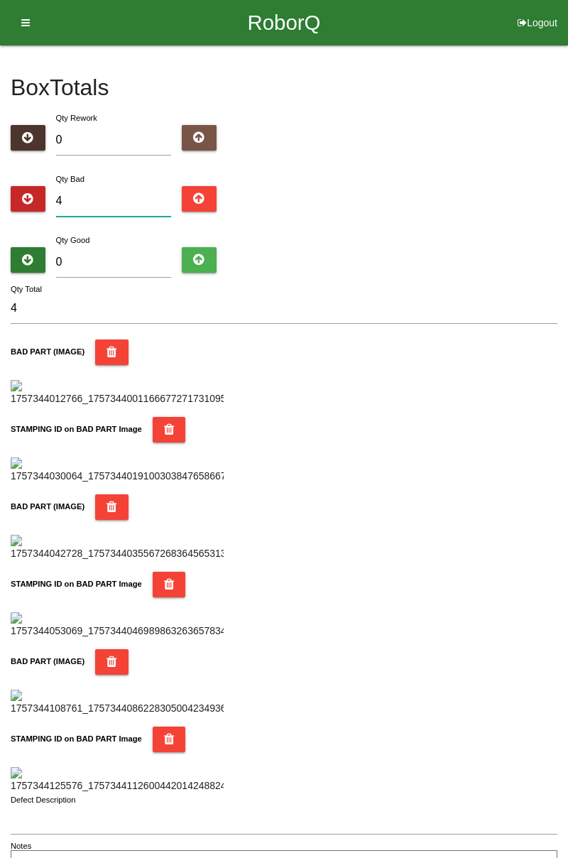
click at [122, 199] on input "4" at bounding box center [114, 201] width 116 height 31
type input "0"
type input "1"
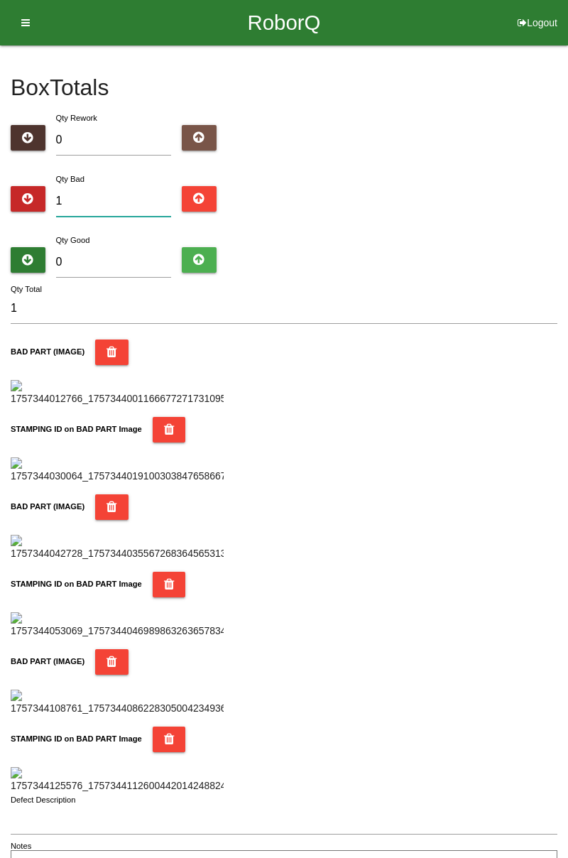
type input "12"
click at [121, 196] on input "12" at bounding box center [114, 201] width 116 height 31
type input "1"
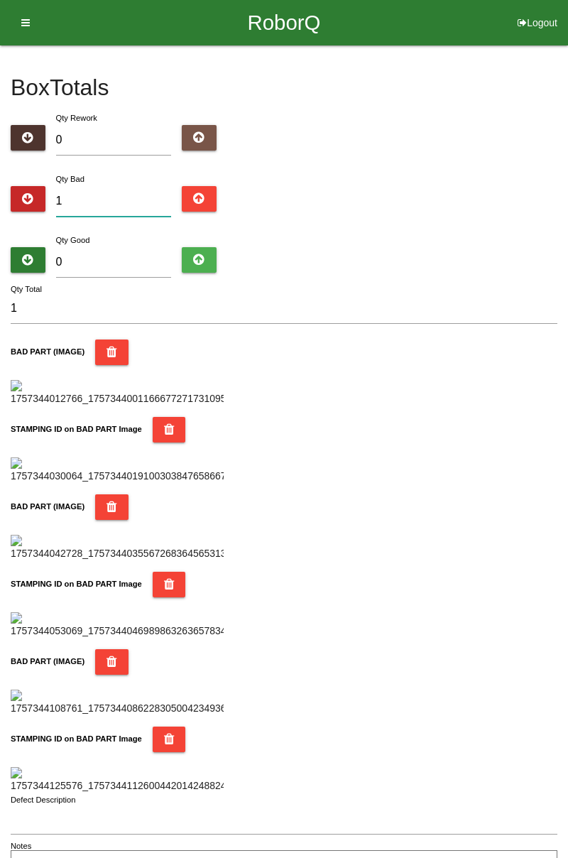
type input "14"
click at [115, 264] on input "0" at bounding box center [114, 262] width 116 height 31
type input "7"
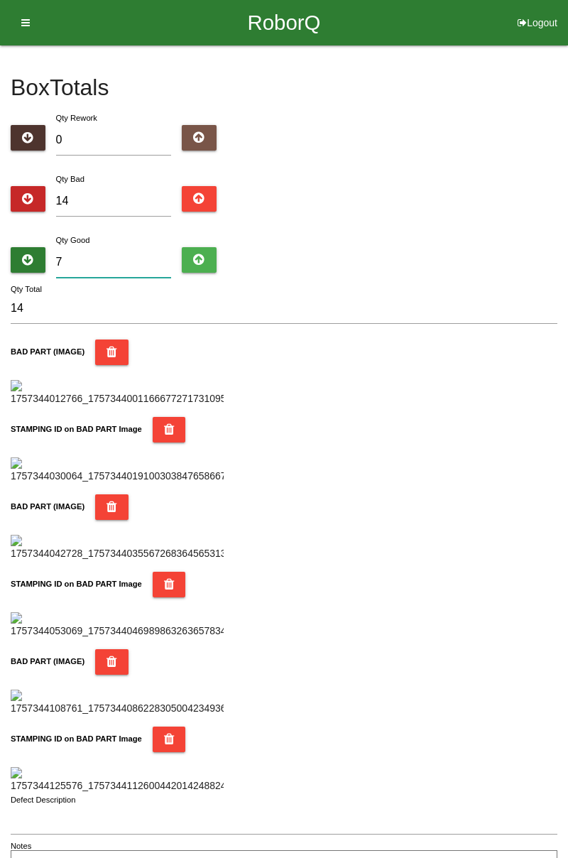
type input "21"
type input "70"
type input "84"
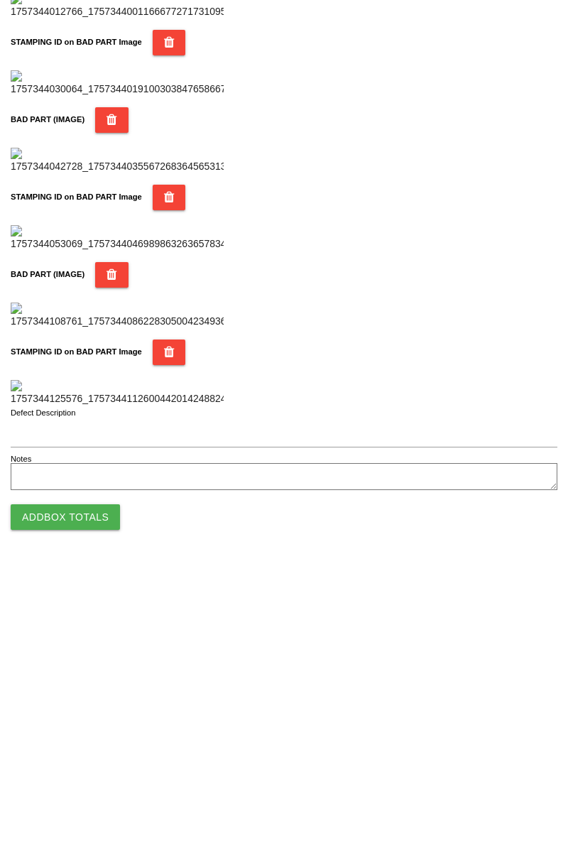
type input "70"
click at [89, 810] on button "Add Box Totals" at bounding box center [65, 810] width 109 height 26
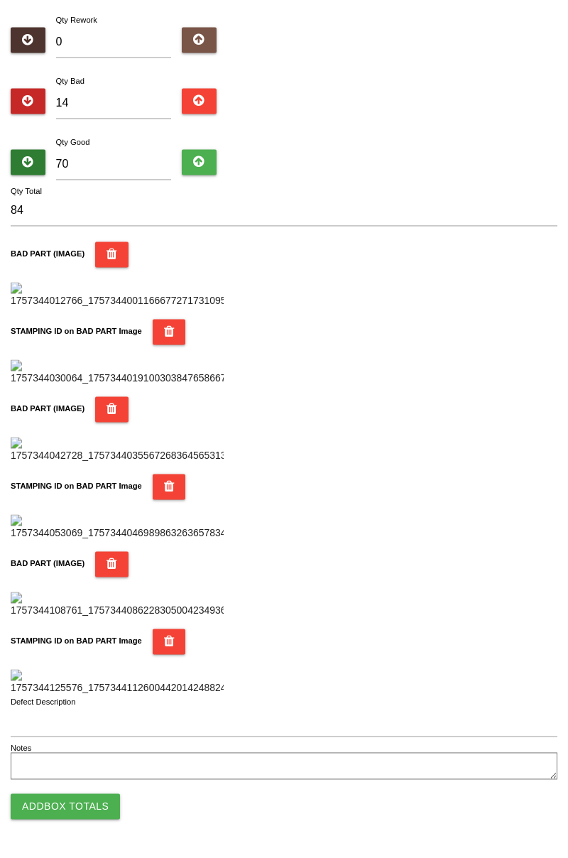
scroll to position [1245, 0]
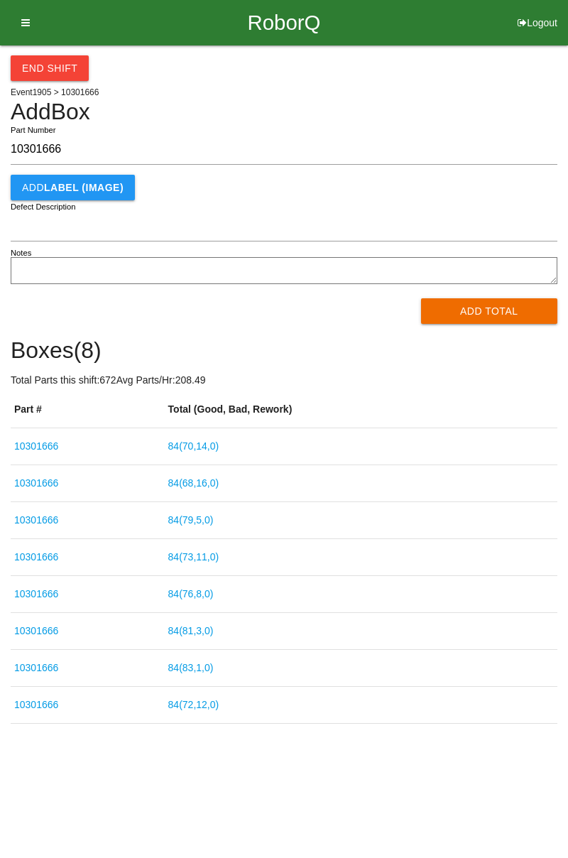
type input "10301666"
click at [485, 314] on button "Add Total" at bounding box center [489, 311] width 137 height 26
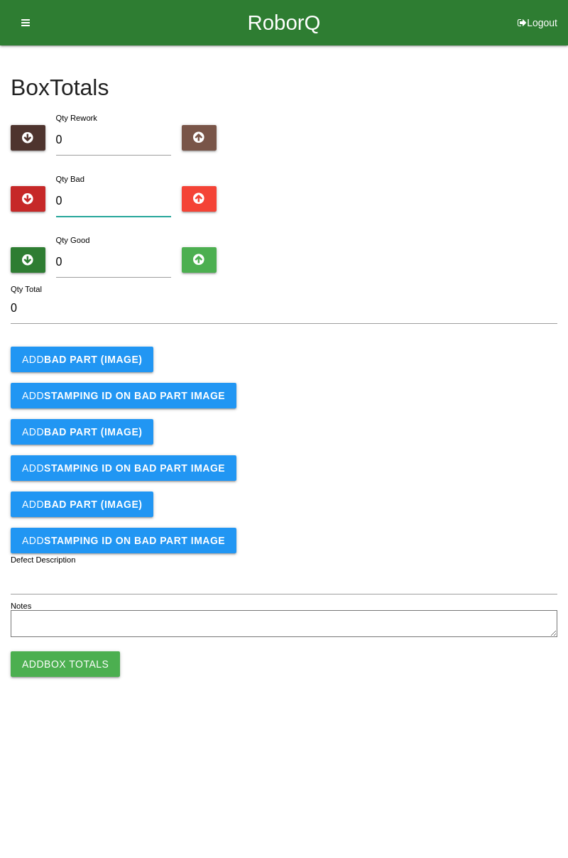
click at [98, 199] on input "0" at bounding box center [114, 201] width 116 height 31
type input "1"
click at [77, 369] on button "Add BAD PART (IMAGE)" at bounding box center [82, 360] width 143 height 26
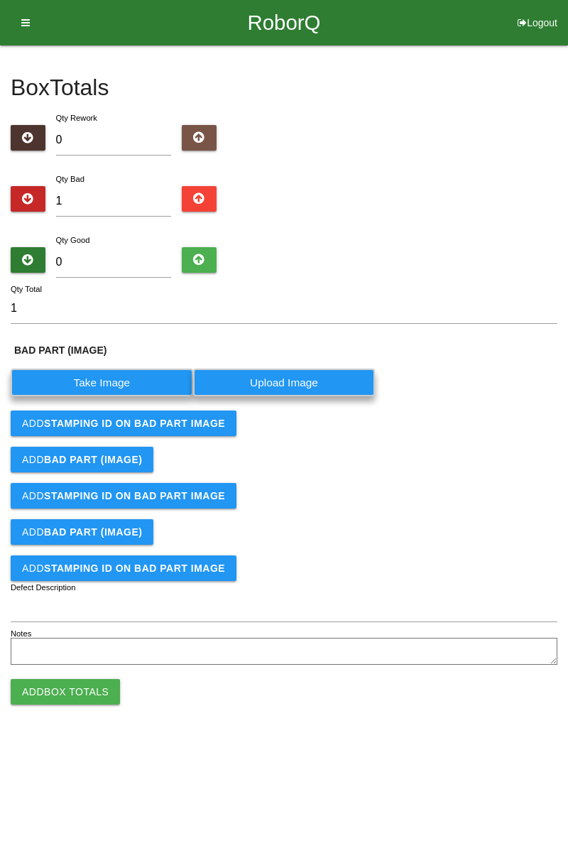
click at [67, 389] on label "Take Image" at bounding box center [102, 383] width 183 height 28
click at [0, 0] on \(IMAGE\) "Take Image" at bounding box center [0, 0] width 0 height 0
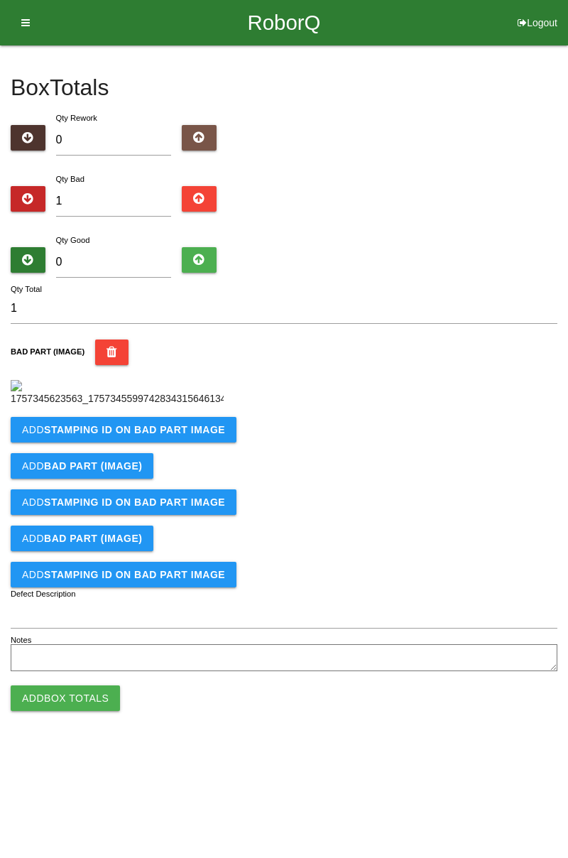
click at [70, 443] on button "Add STAMPING ID on BAD PART Image" at bounding box center [124, 430] width 226 height 26
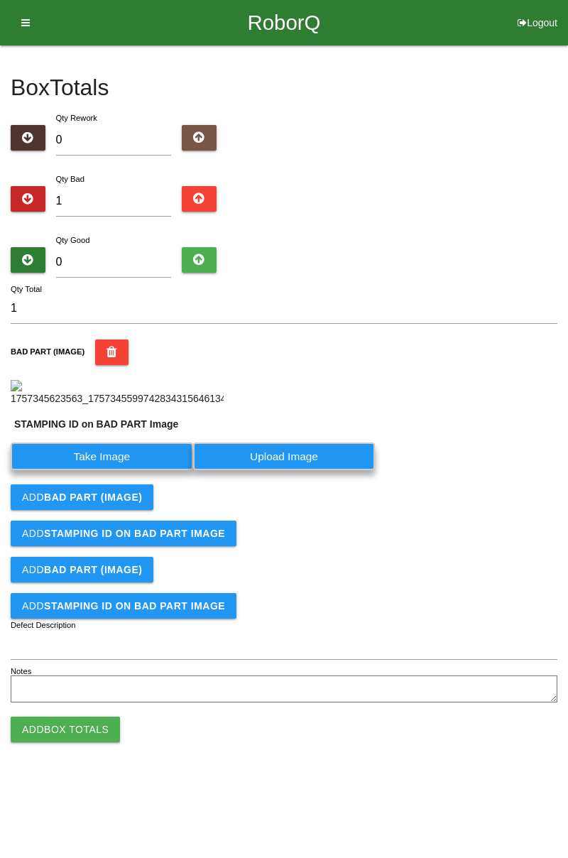
click at [82, 470] on label "Take Image" at bounding box center [102, 457] width 183 height 28
click at [0, 0] on PART "Take Image" at bounding box center [0, 0] width 0 height 0
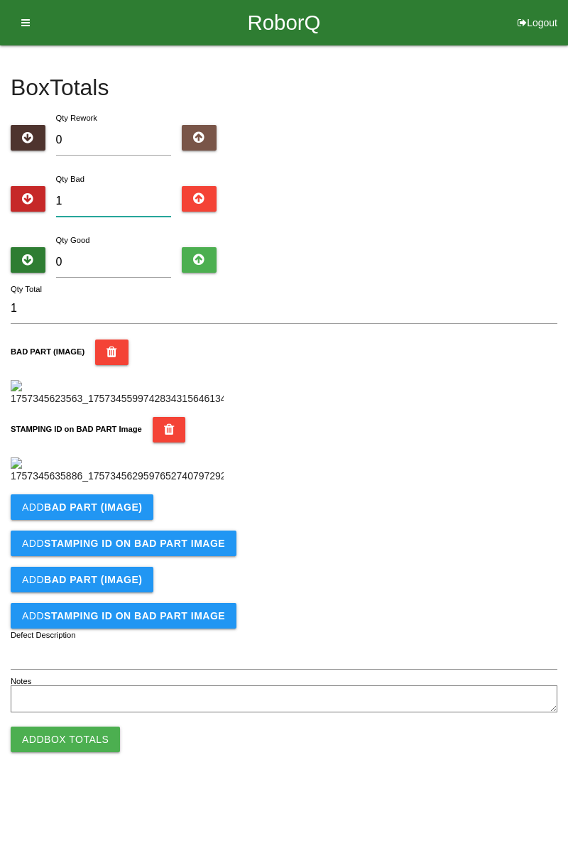
click at [114, 197] on input "1" at bounding box center [114, 201] width 116 height 31
click at [114, 187] on input "1" at bounding box center [114, 201] width 116 height 31
type input "0"
type input "5"
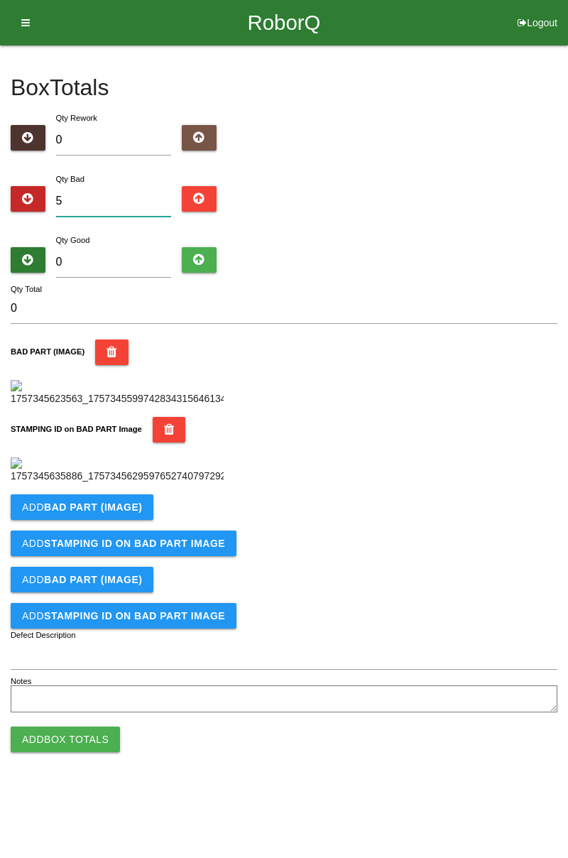
type input "5"
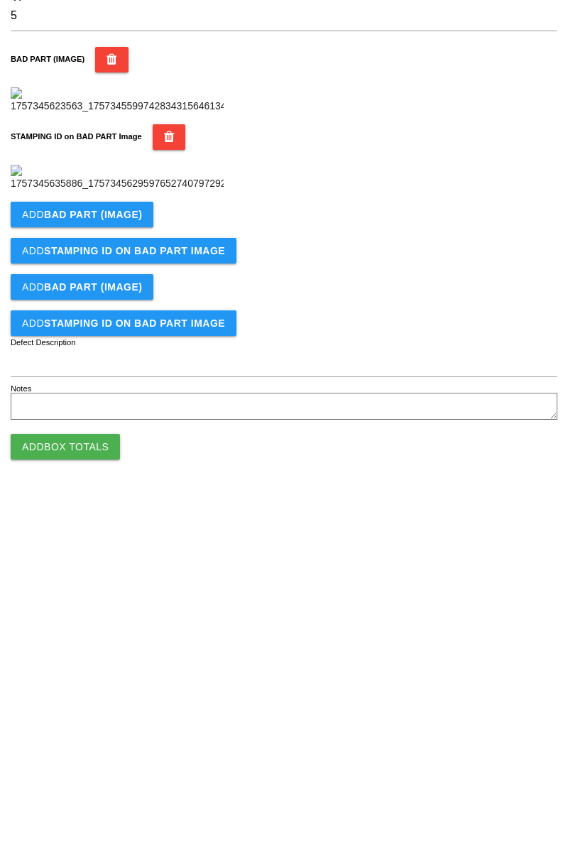
scroll to position [267, 0]
click at [121, 513] on b "BAD PART (IMAGE)" at bounding box center [93, 507] width 98 height 11
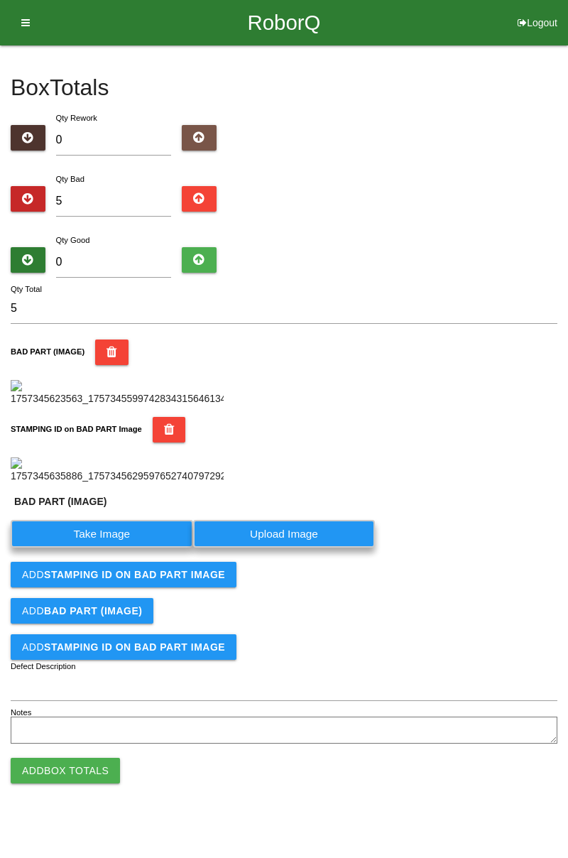
click at [131, 548] on label "Take Image" at bounding box center [102, 534] width 183 height 28
click at [0, 0] on \(IMAGE\) "Take Image" at bounding box center [0, 0] width 0 height 0
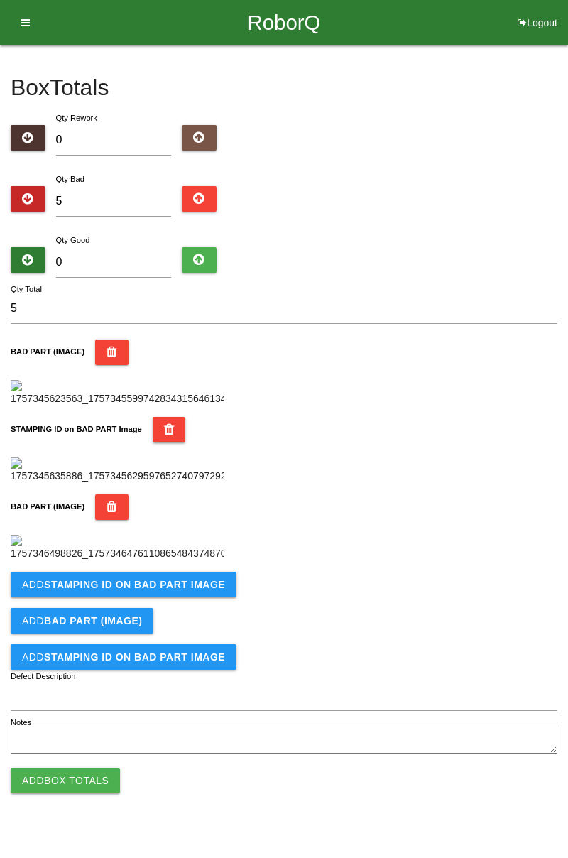
scroll to position [546, 0]
click at [188, 598] on button "Add STAMPING ID on BAD PART Image" at bounding box center [124, 585] width 226 height 26
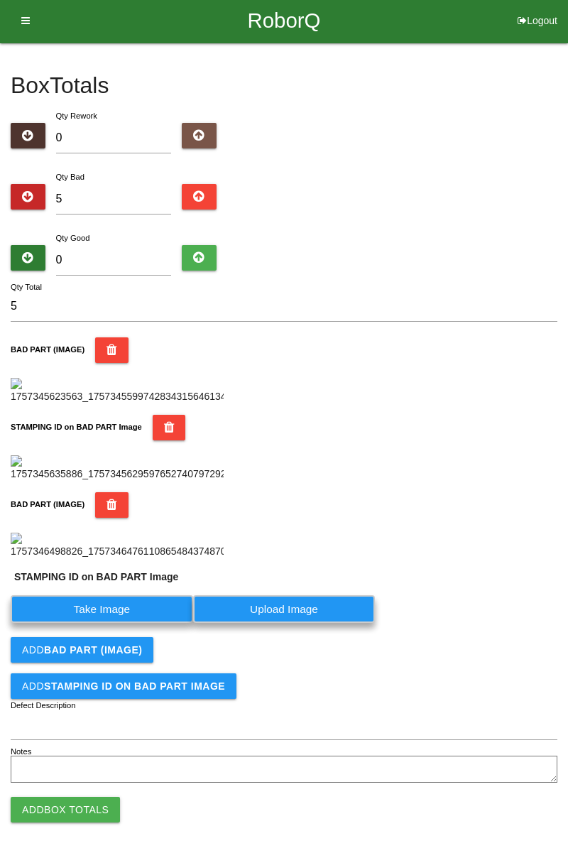
click at [136, 623] on label "Take Image" at bounding box center [102, 609] width 183 height 28
click at [0, 0] on PART "Take Image" at bounding box center [0, 0] width 0 height 0
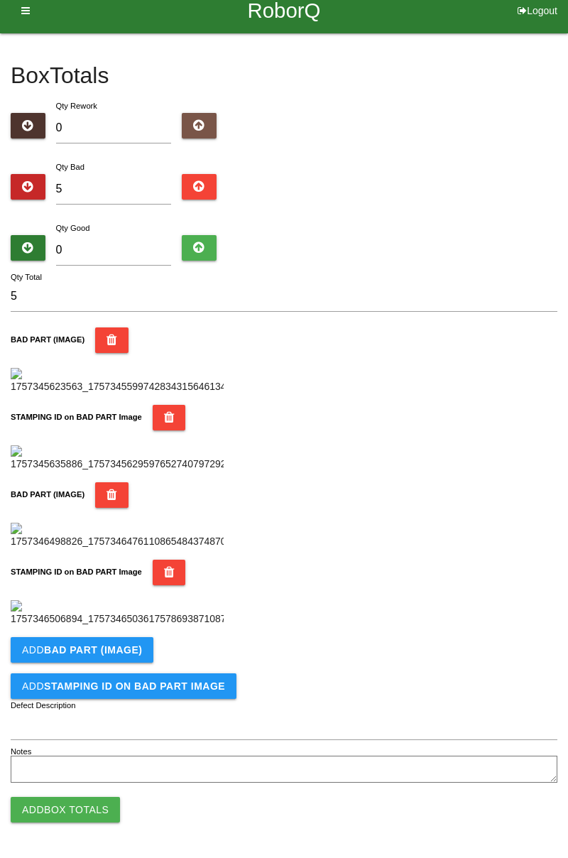
scroll to position [779, 0]
click at [130, 660] on button "Add BAD PART (IMAGE)" at bounding box center [82, 650] width 143 height 26
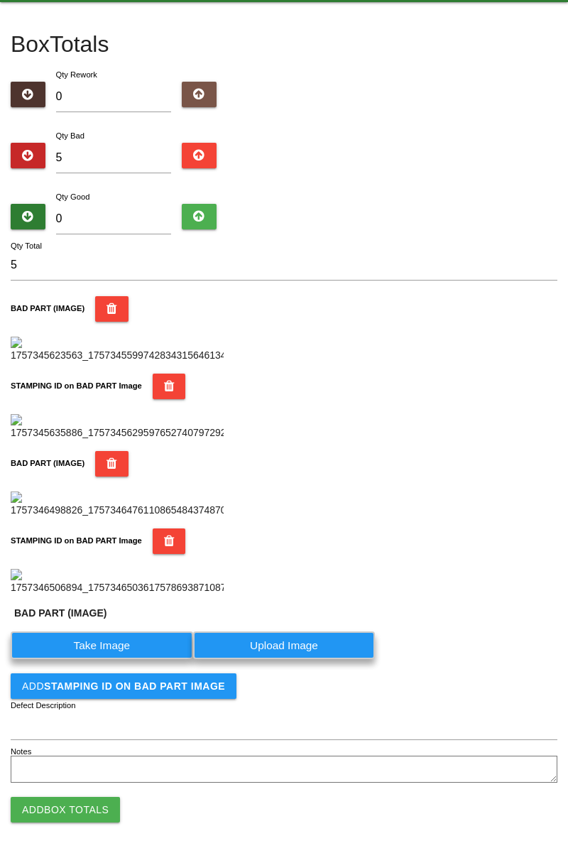
click at [132, 659] on label "Take Image" at bounding box center [102, 646] width 183 height 28
click at [0, 0] on \(IMAGE\) "Take Image" at bounding box center [0, 0] width 0 height 0
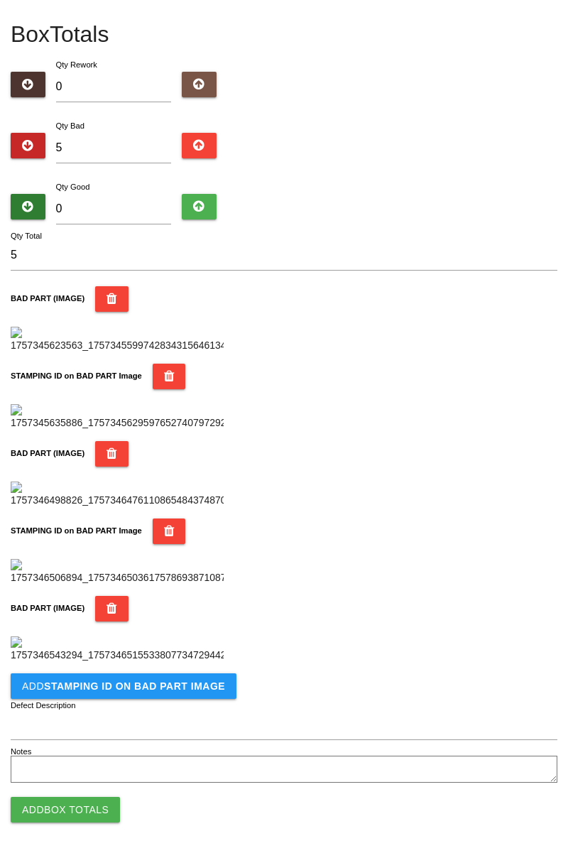
scroll to position [1012, 0]
click at [187, 696] on button "Add STAMPING ID on BAD PART Image" at bounding box center [124, 687] width 226 height 26
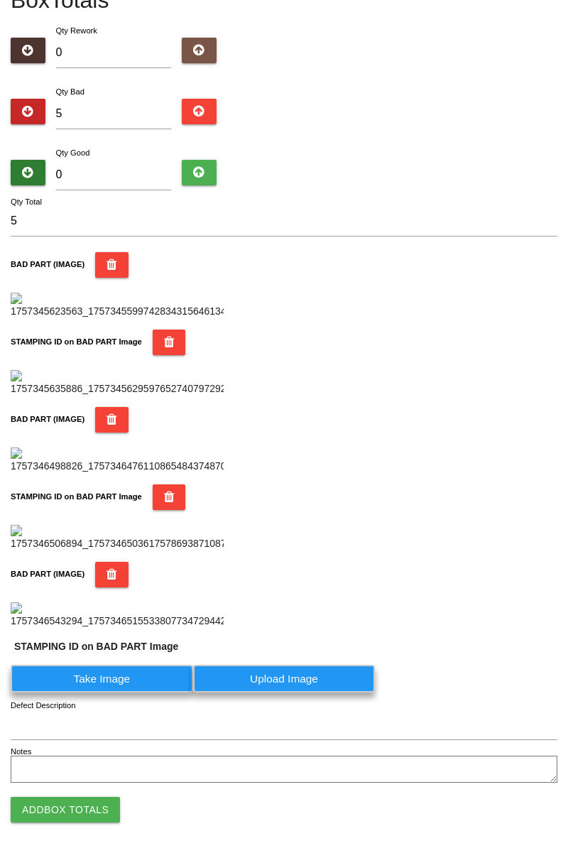
click at [146, 693] on label "Take Image" at bounding box center [102, 679] width 183 height 28
click at [0, 0] on PART "Take Image" at bounding box center [0, 0] width 0 height 0
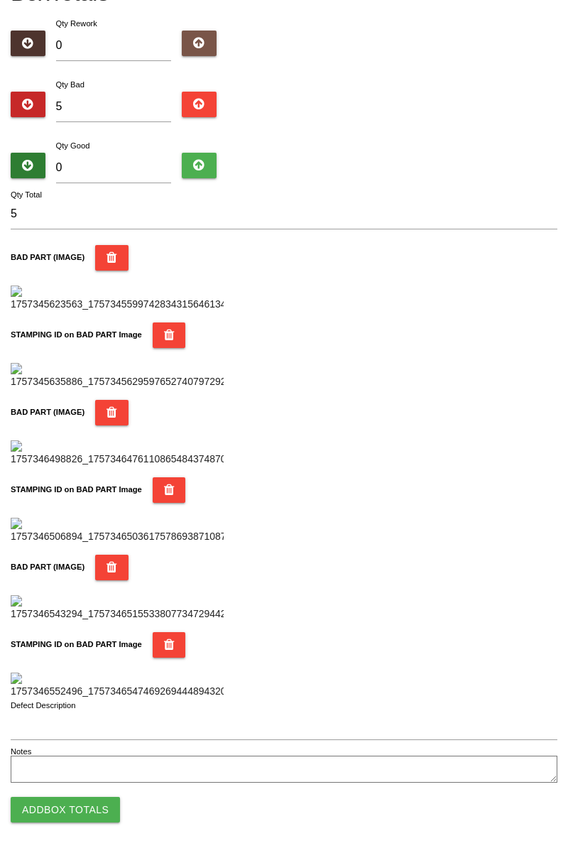
scroll to position [0, 0]
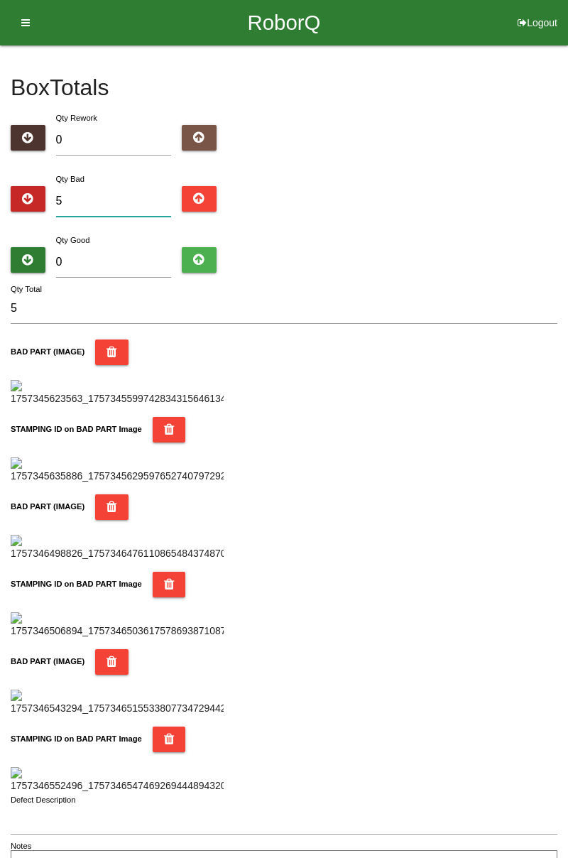
click at [148, 198] on input "5" at bounding box center [114, 201] width 116 height 31
type input "0"
type input "8"
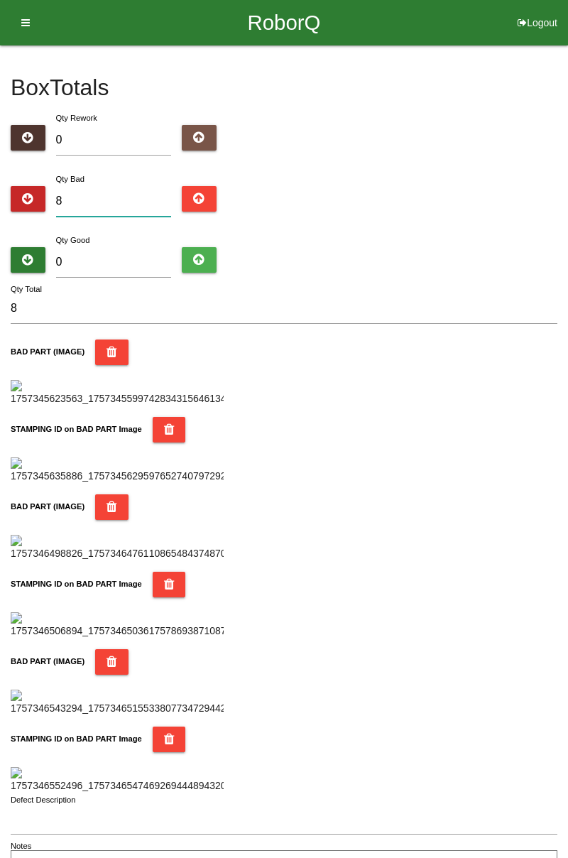
type input "8"
